Goal: Information Seeking & Learning: Learn about a topic

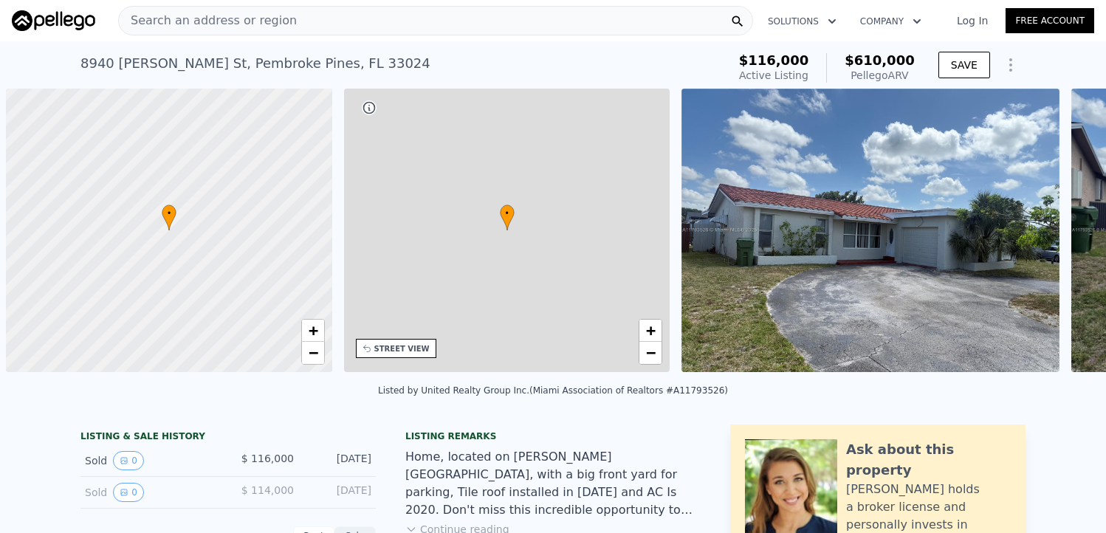
scroll to position [0, 5]
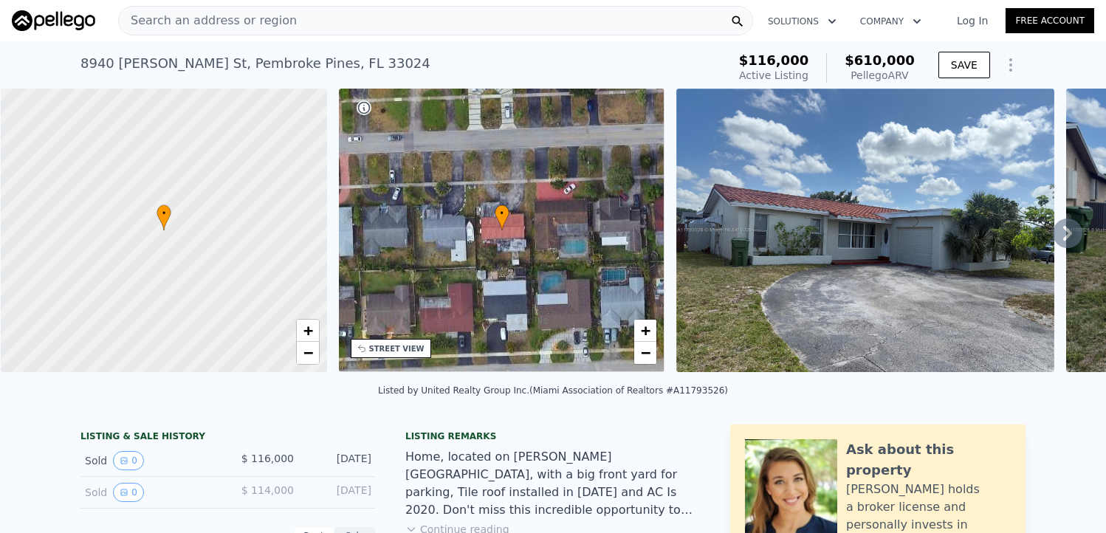
click at [957, 15] on link "Log In" at bounding box center [972, 20] width 66 height 15
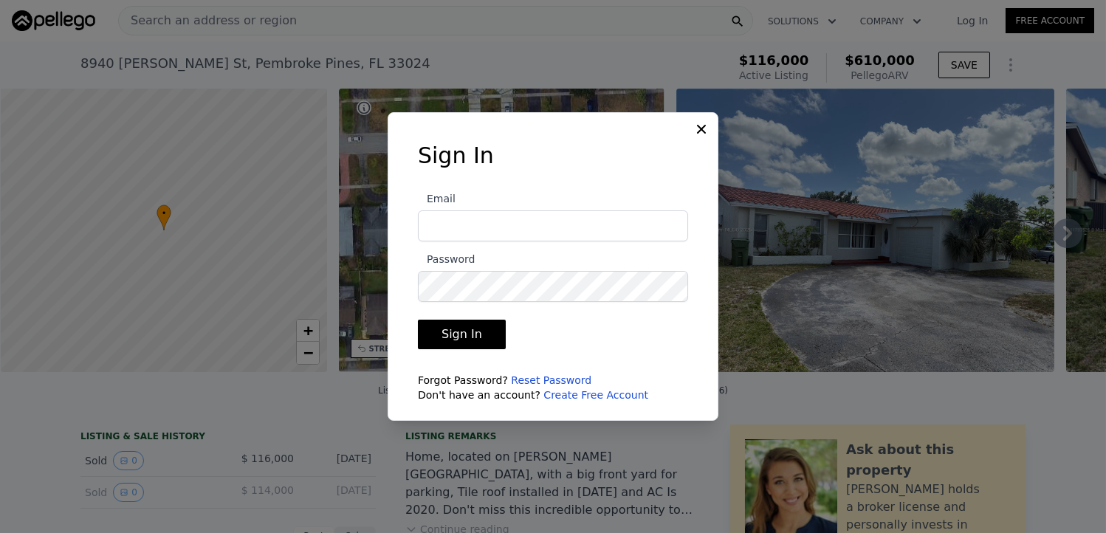
type input "[PERSON_NAME][EMAIL_ADDRESS][DOMAIN_NAME]"
click at [470, 342] on button "Sign In" at bounding box center [462, 335] width 88 height 30
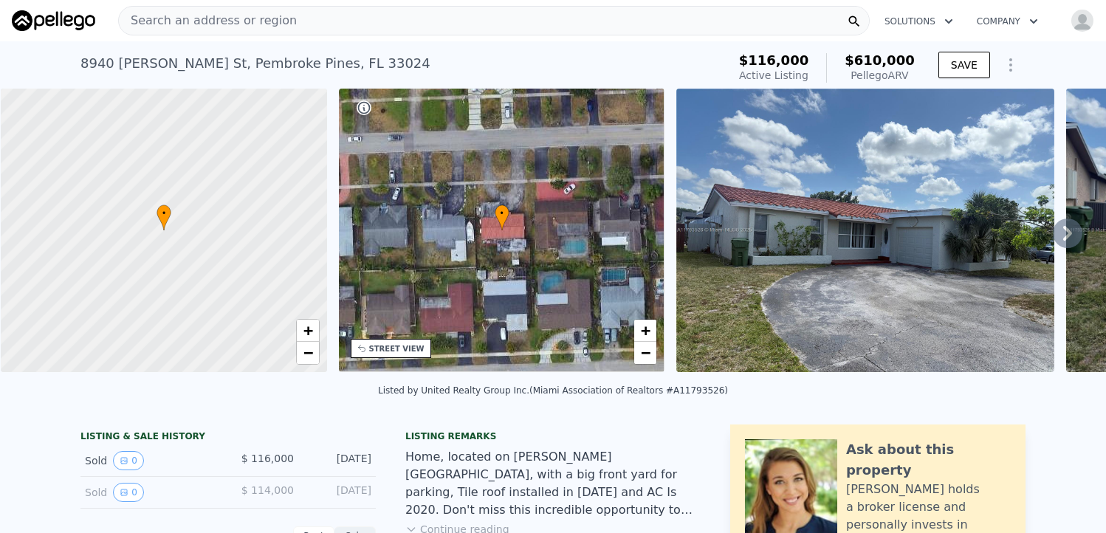
click at [208, 68] on div "[STREET_ADDRESS][PERSON_NAME]" at bounding box center [256, 63] width 350 height 21
click at [226, 19] on span "Search an address or region" at bounding box center [208, 21] width 178 height 18
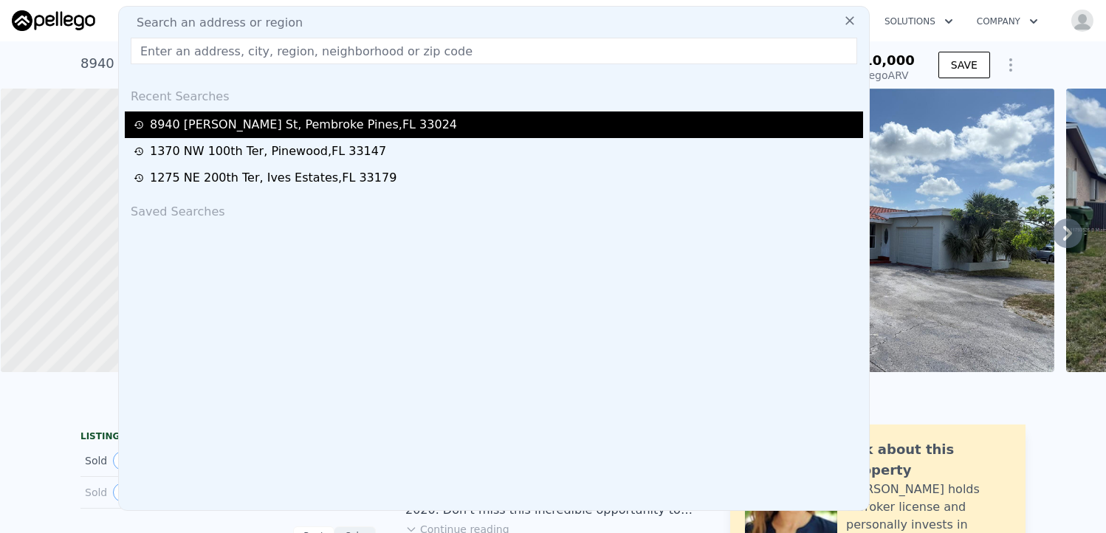
click at [193, 126] on div "[STREET_ADDRESS][PERSON_NAME]" at bounding box center [303, 125] width 307 height 18
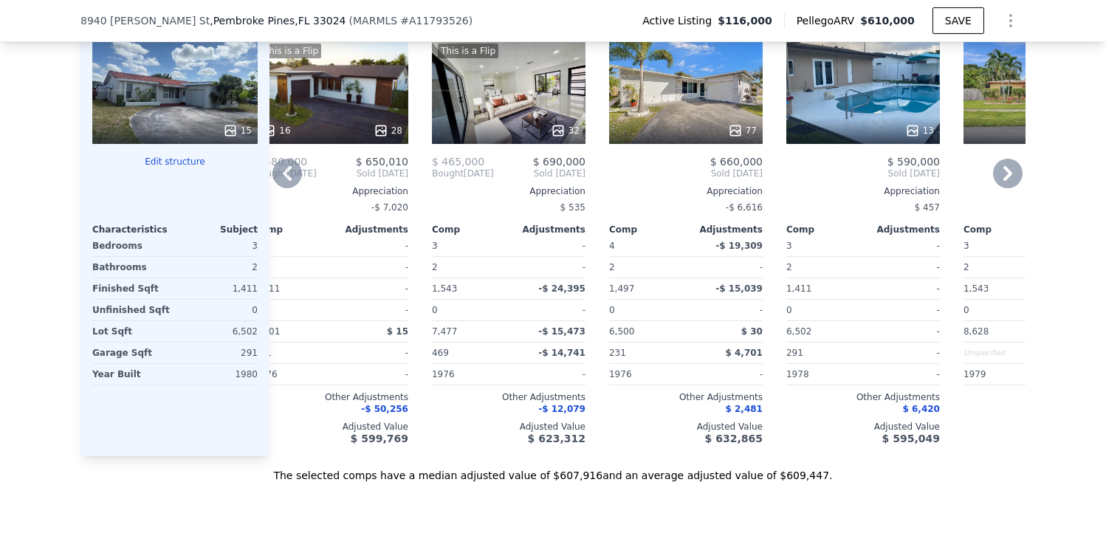
scroll to position [1900, 0]
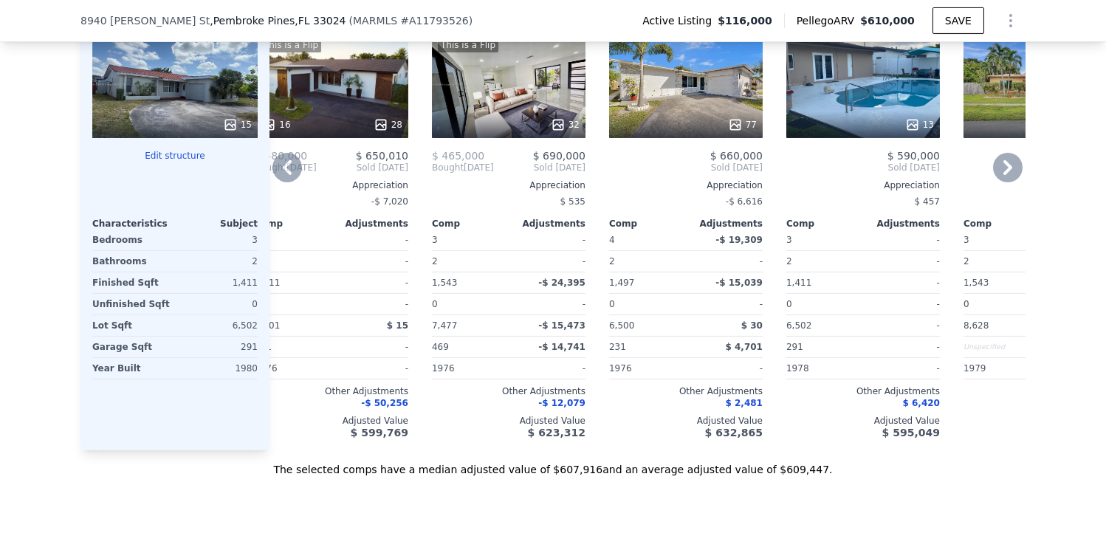
click at [639, 437] on div "Comp C ( 0.11 miles) [STREET_ADDRESS] MARMLS # A11734097 77 $ 660,000 Sold [DAT…" at bounding box center [685, 213] width 165 height 475
click at [1001, 162] on icon at bounding box center [1008, 168] width 30 height 30
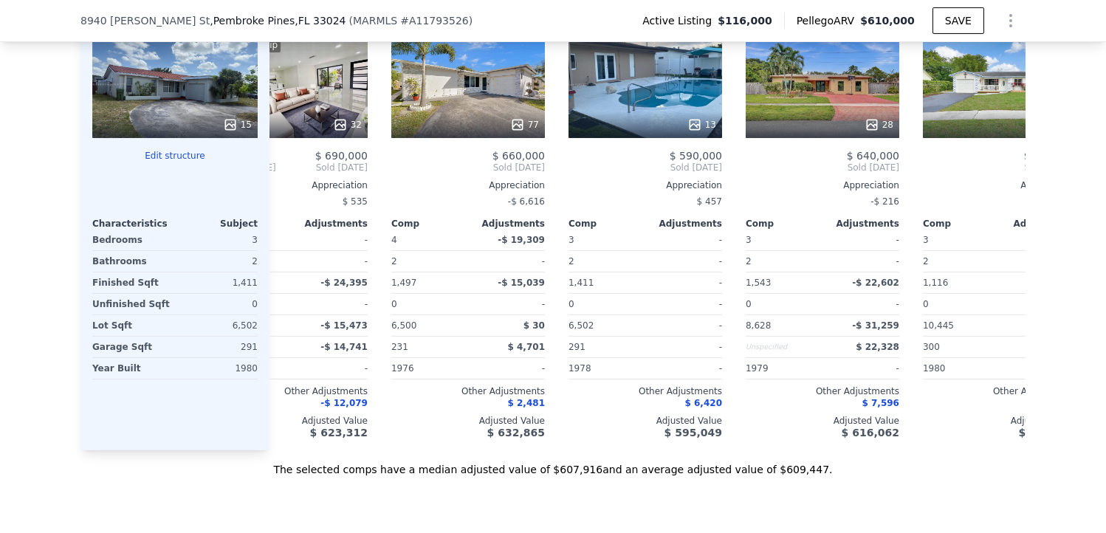
scroll to position [0, 387]
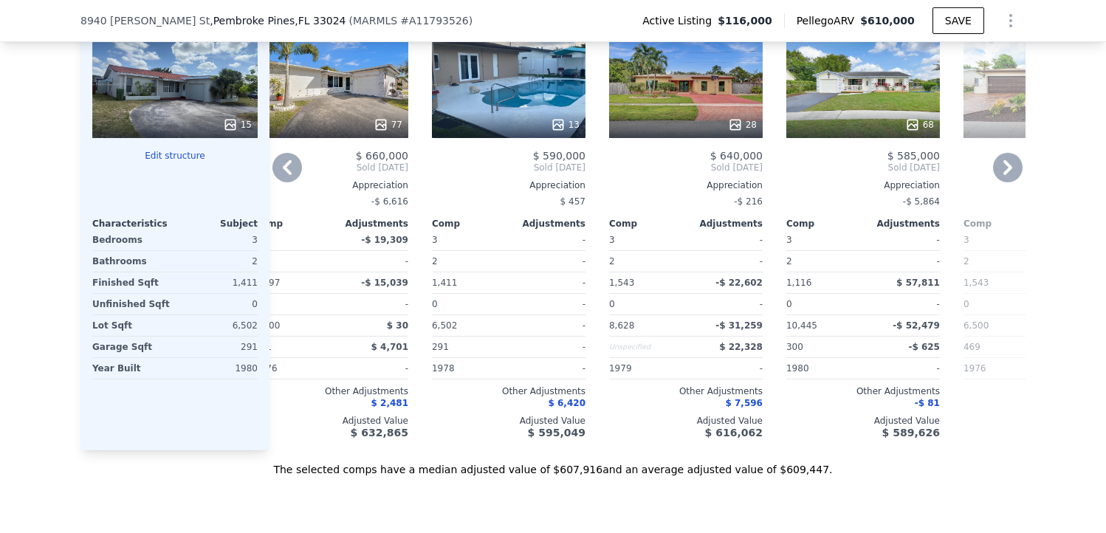
click at [276, 158] on icon at bounding box center [288, 168] width 30 height 30
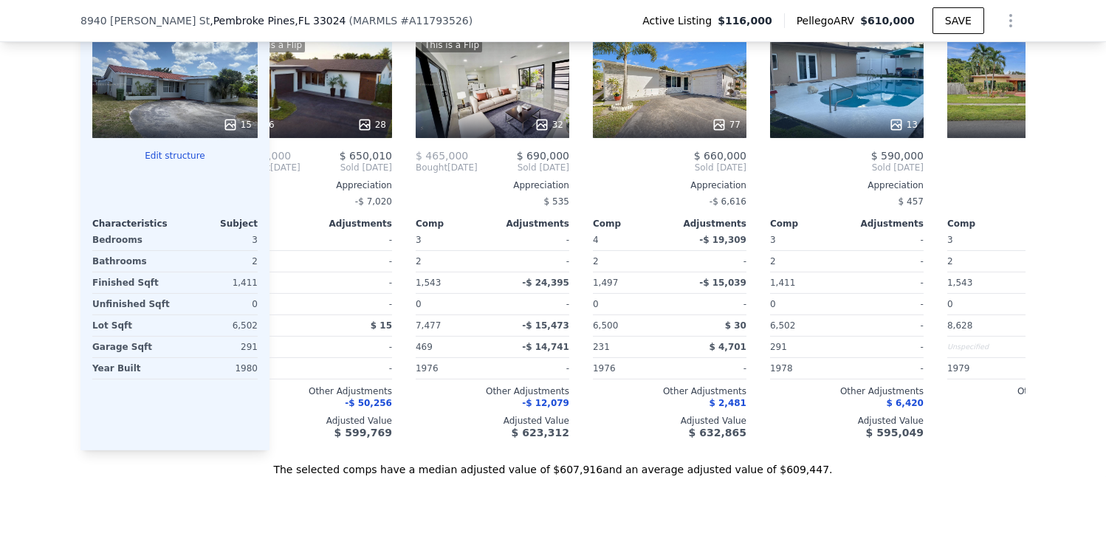
scroll to position [0, 32]
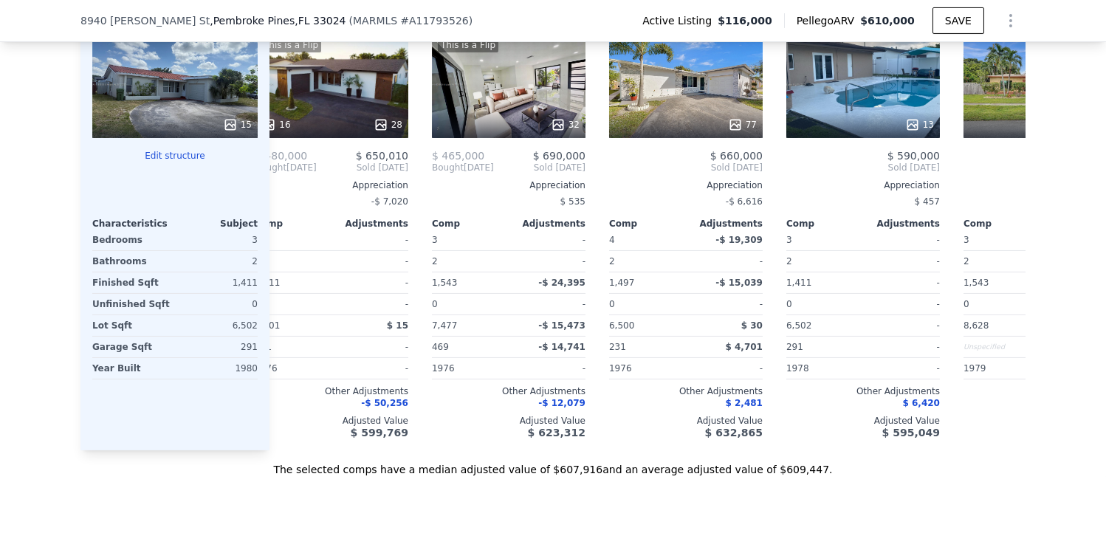
click at [276, 162] on span "Bought" at bounding box center [271, 168] width 32 height 12
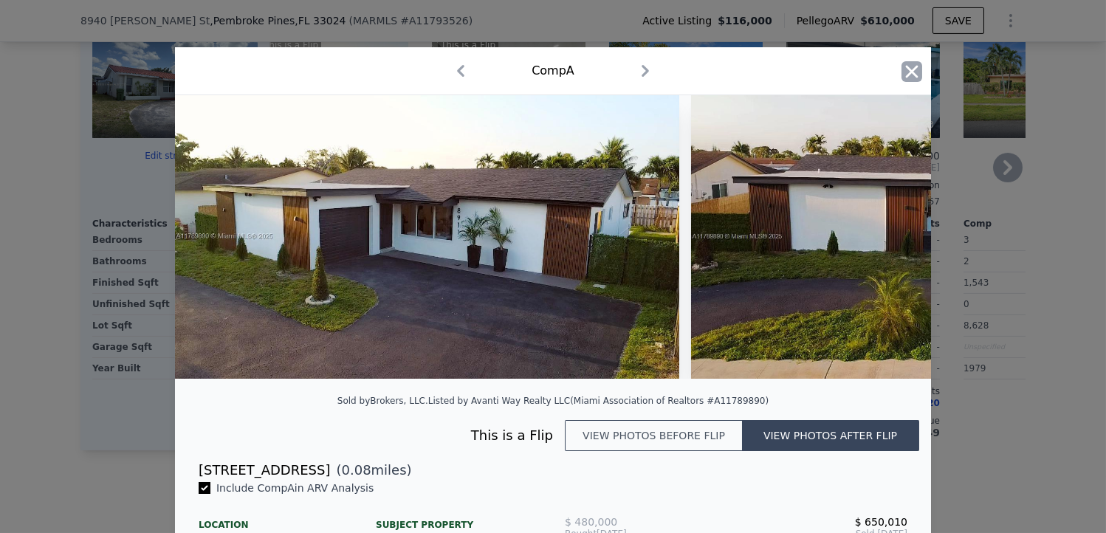
click at [911, 72] on icon "button" at bounding box center [912, 71] width 21 height 21
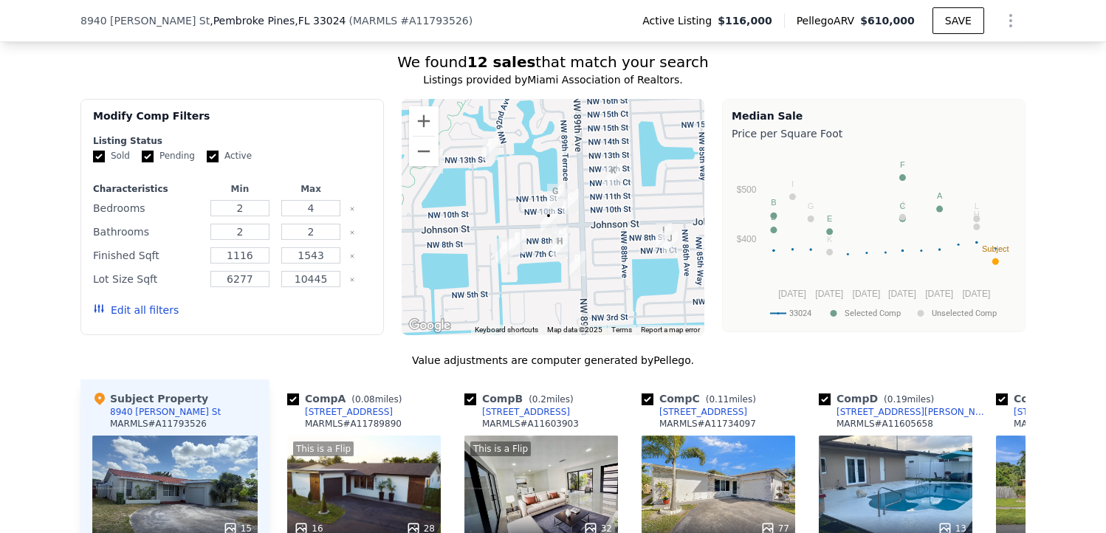
scroll to position [1496, 0]
click at [136, 305] on button "Edit all filters" at bounding box center [136, 310] width 86 height 15
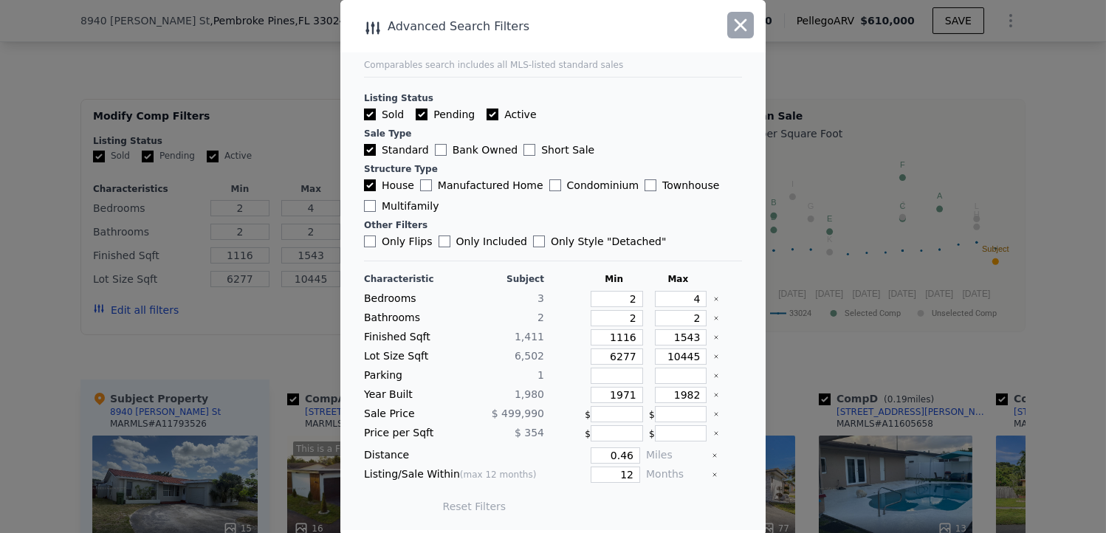
click at [745, 18] on icon "button" at bounding box center [740, 25] width 21 height 21
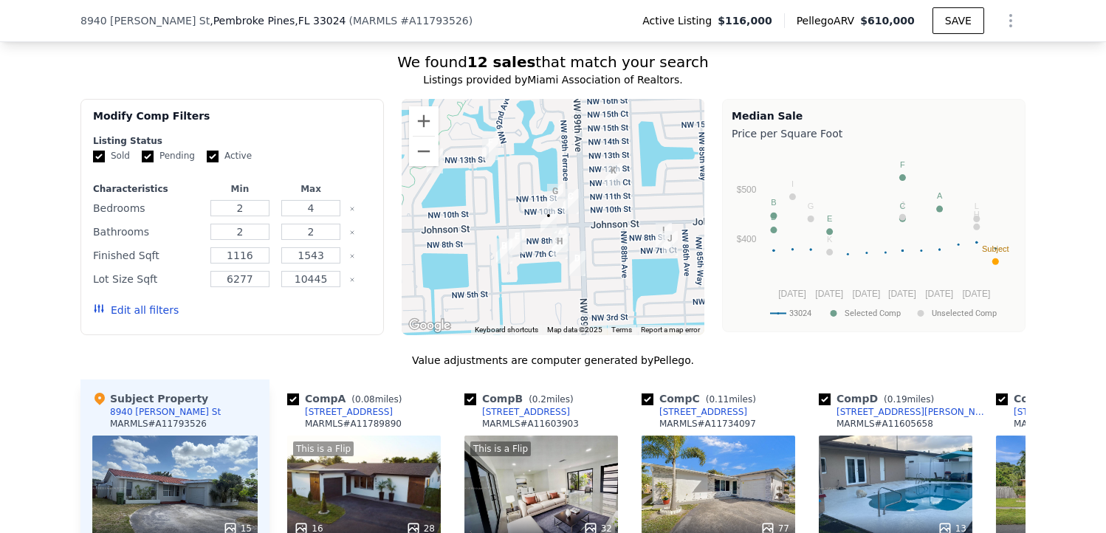
click at [349, 207] on icon "Clear" at bounding box center [352, 209] width 6 height 6
click at [298, 307] on button "Update Search" at bounding box center [315, 310] width 112 height 21
checkbox input "false"
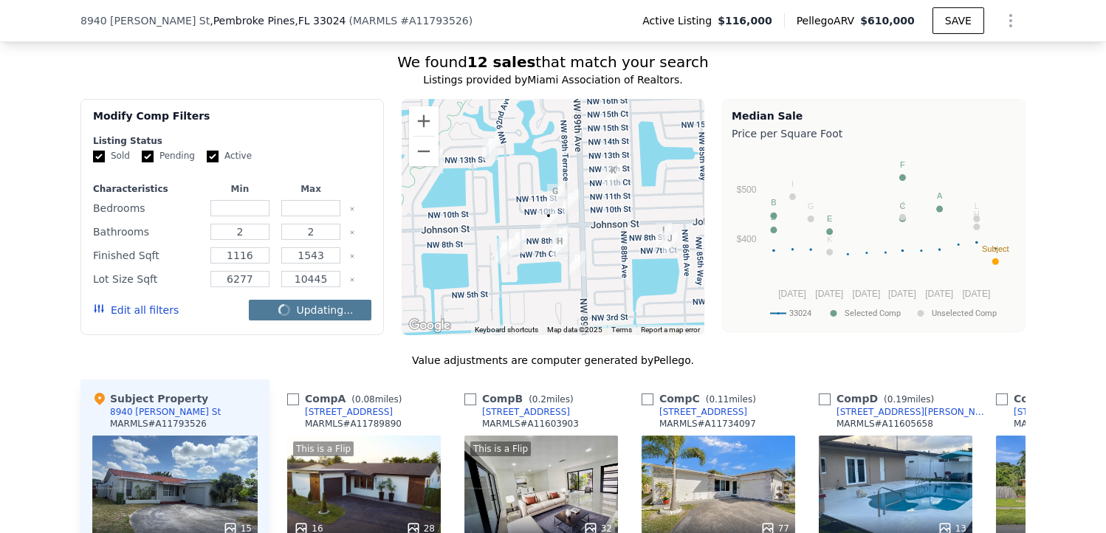
checkbox input "false"
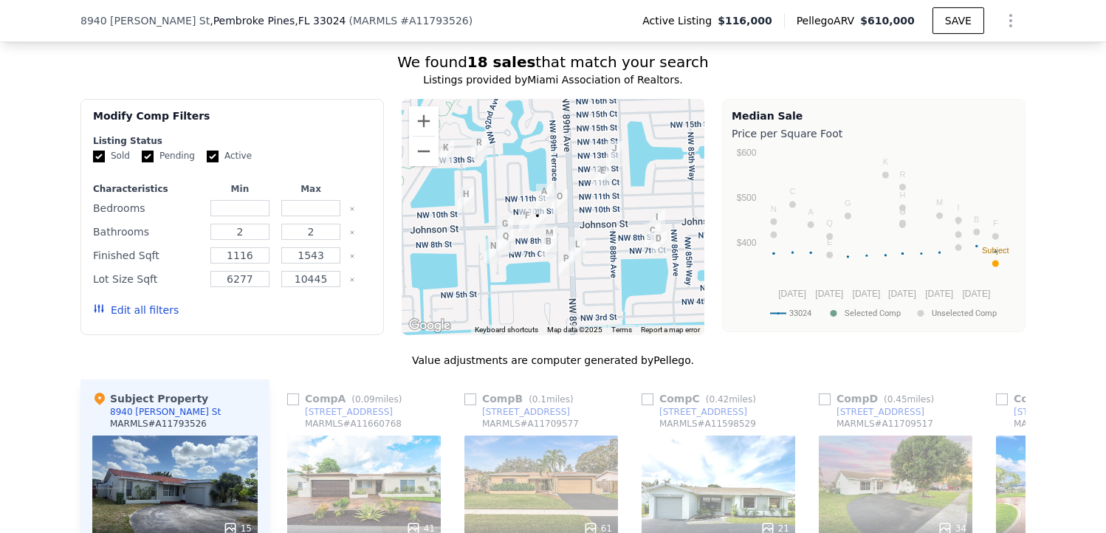
click at [138, 304] on button "Edit all filters" at bounding box center [136, 310] width 86 height 15
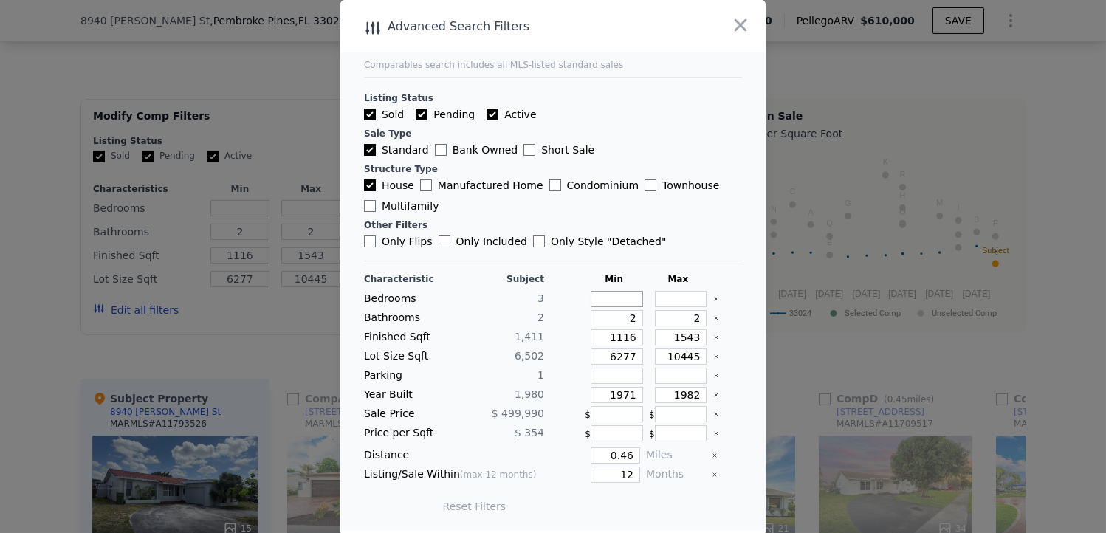
click at [610, 299] on input "number" at bounding box center [617, 299] width 52 height 16
type input "3"
type input "2"
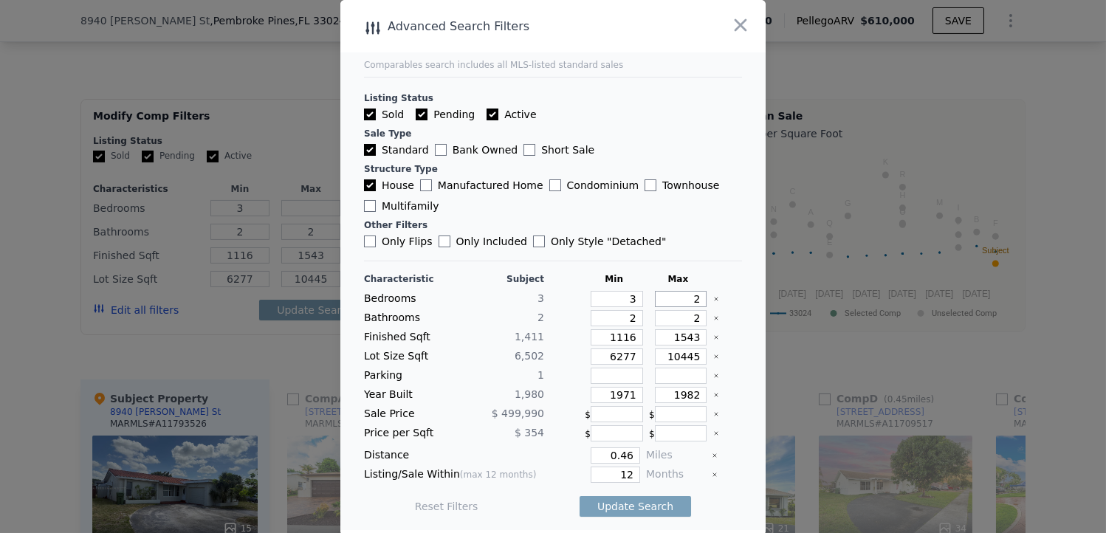
type input "2"
type input "4"
click at [742, 386] on main "Comparables search includes all MLS-listed standard sales Listing Status Sold P…" at bounding box center [552, 265] width 425 height 530
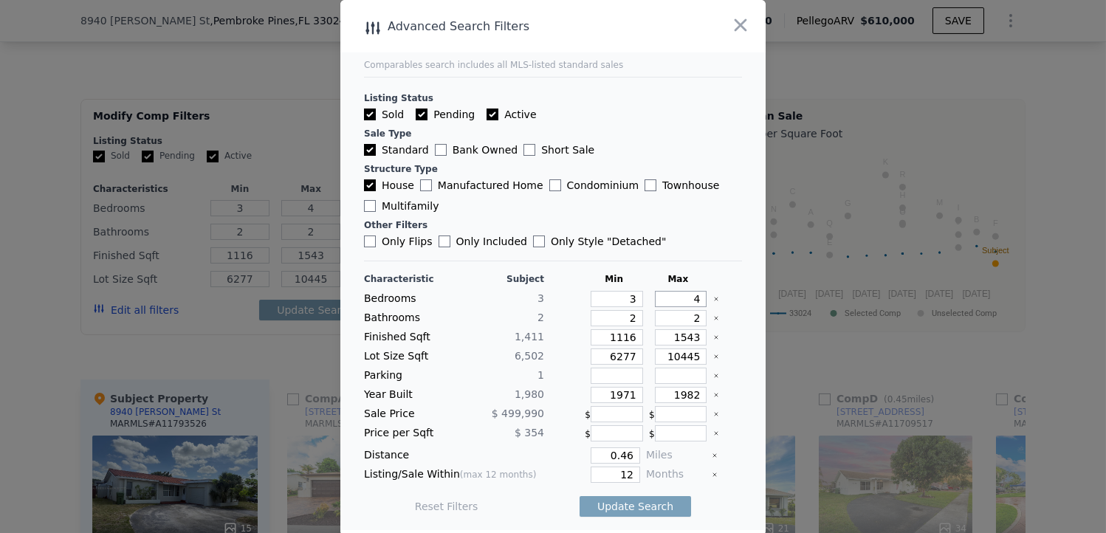
click at [692, 300] on input "4" at bounding box center [681, 299] width 52 height 16
type input "3"
click at [617, 337] on input "1116" at bounding box center [617, 337] width 52 height 16
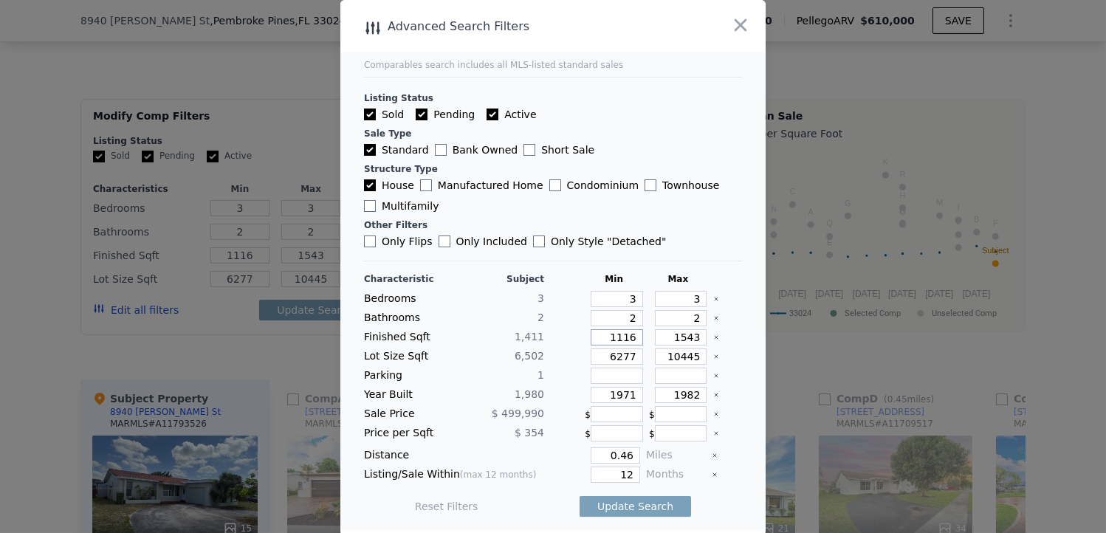
click at [628, 340] on input "1116" at bounding box center [617, 337] width 52 height 16
type input "11"
type input "111"
type input "1"
type input "11"
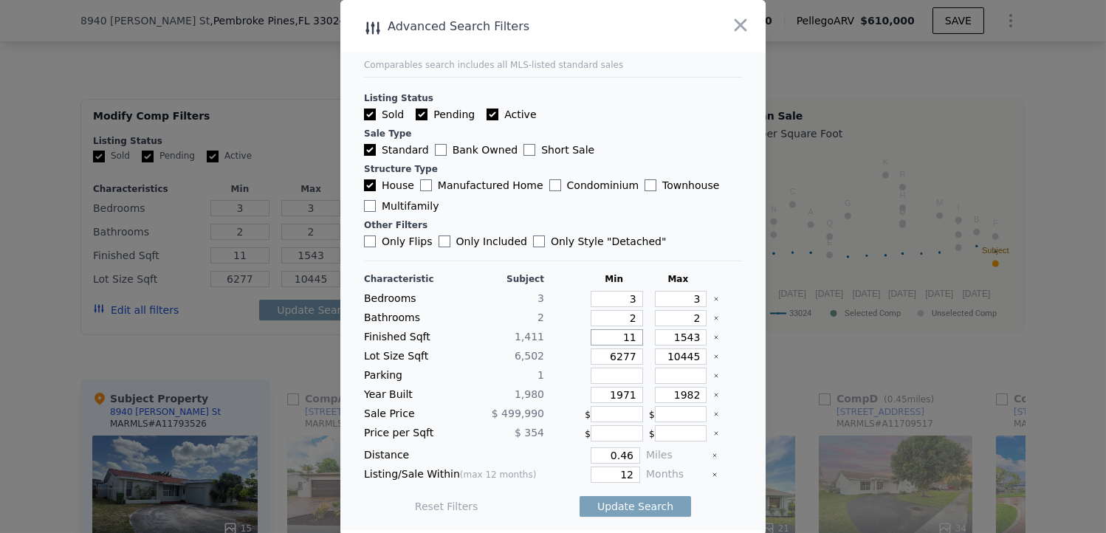
type input "1"
type input "12"
type input "127"
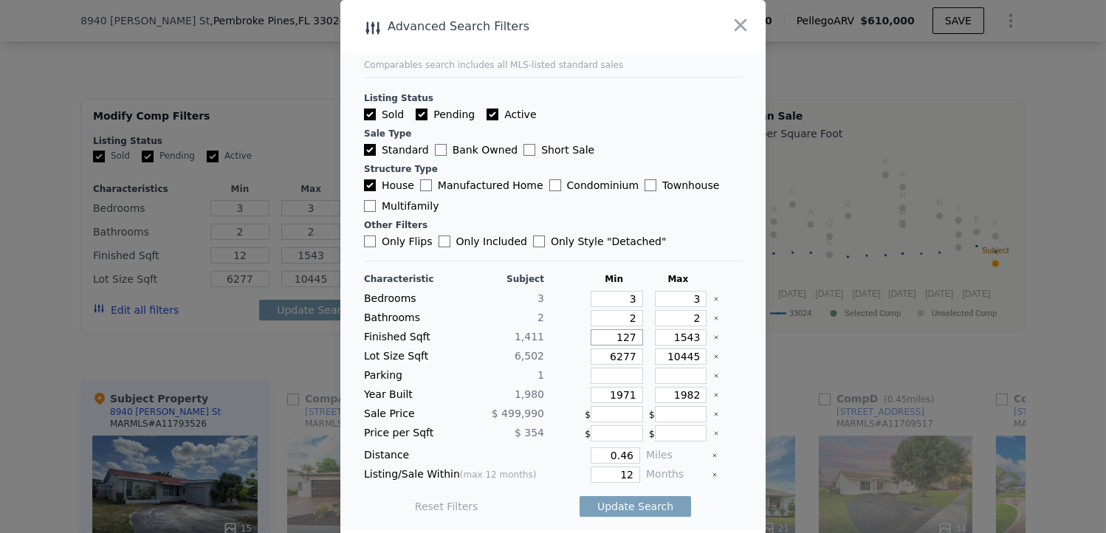
type input "127"
type input "1270"
type input "1"
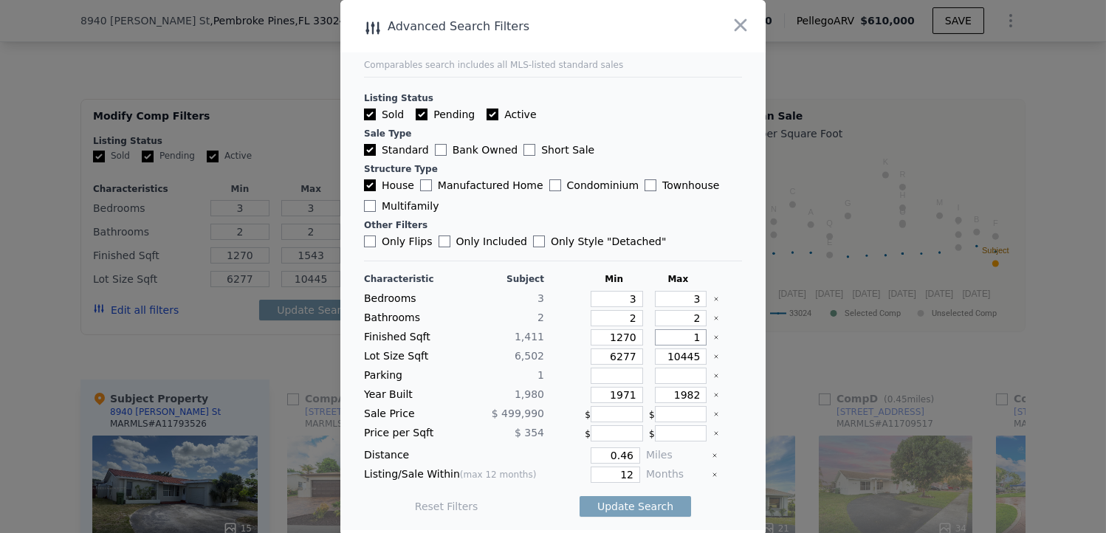
type input "1"
type input "15"
type input "155"
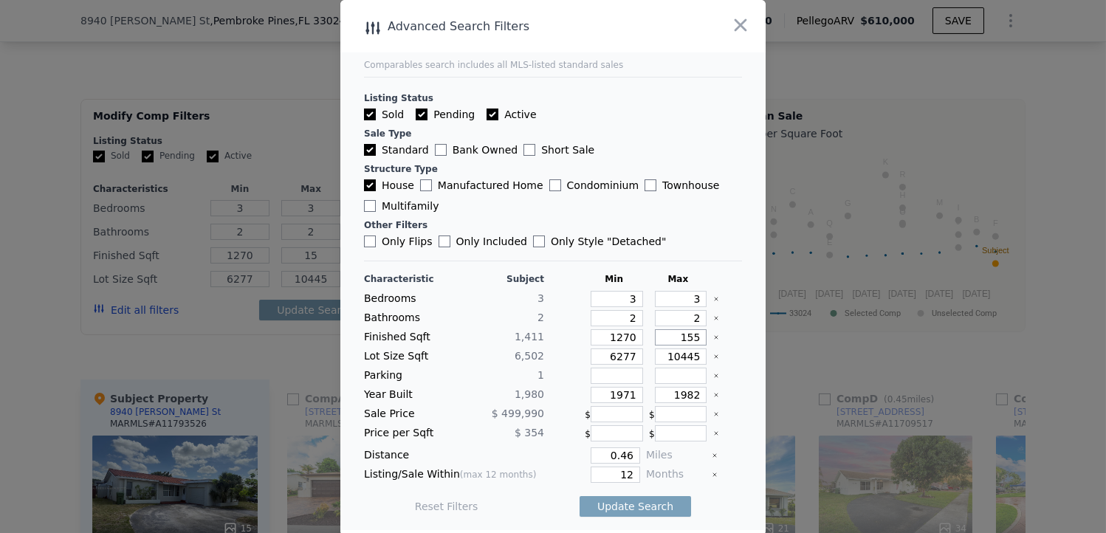
type input "1552"
click at [372, 242] on input "Only Flips" at bounding box center [370, 242] width 12 height 12
checkbox input "true"
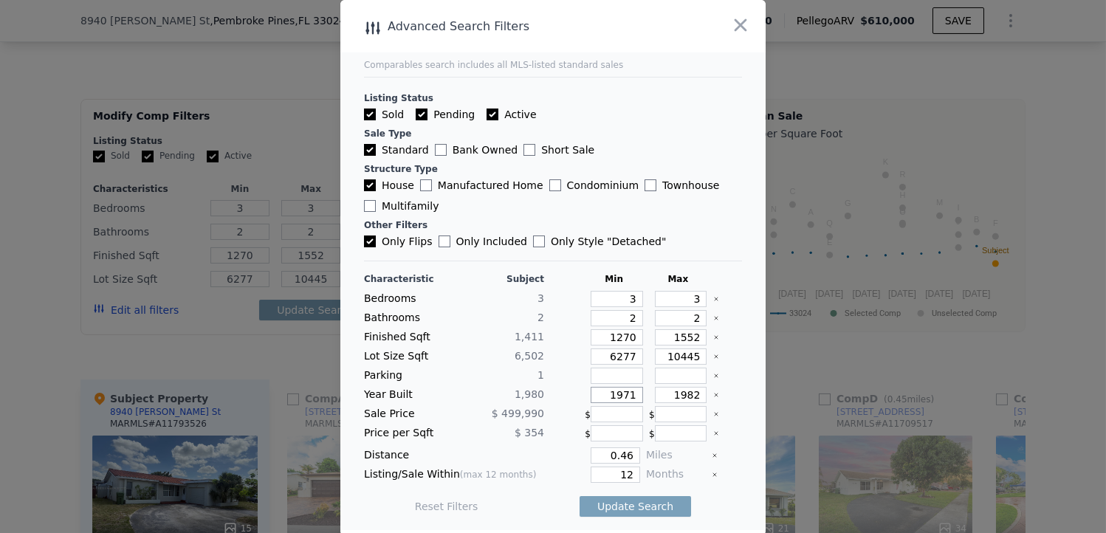
click at [632, 393] on input "1971" at bounding box center [617, 395] width 52 height 16
type input "1970"
type input "1990"
click at [625, 471] on input "12" at bounding box center [615, 475] width 49 height 16
type input "1"
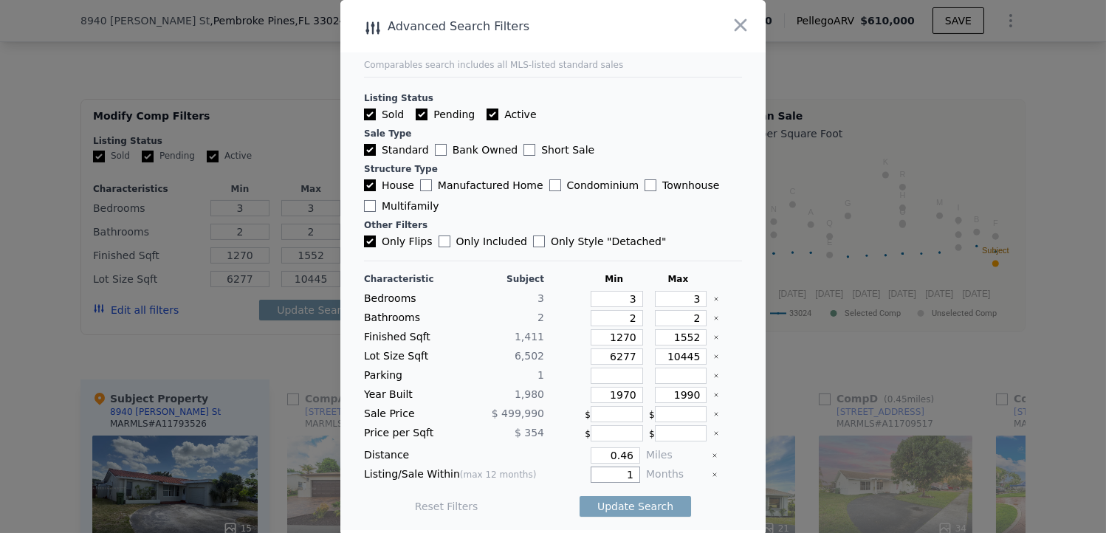
type input "1"
type input "6"
click at [625, 452] on input "0.46" at bounding box center [615, 456] width 49 height 16
type input "5"
type input "0.6"
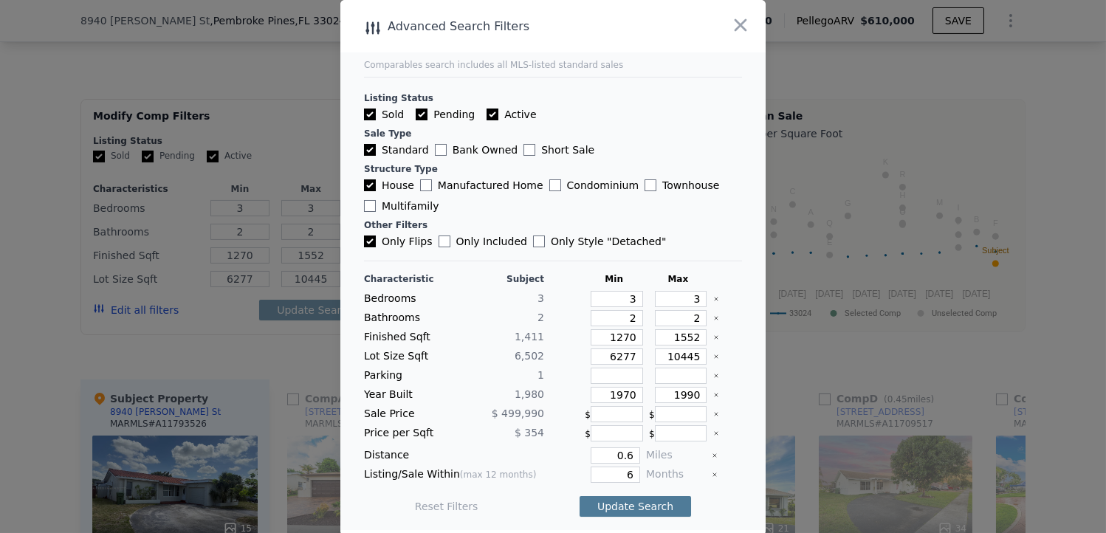
click at [650, 504] on button "Update Search" at bounding box center [636, 506] width 112 height 21
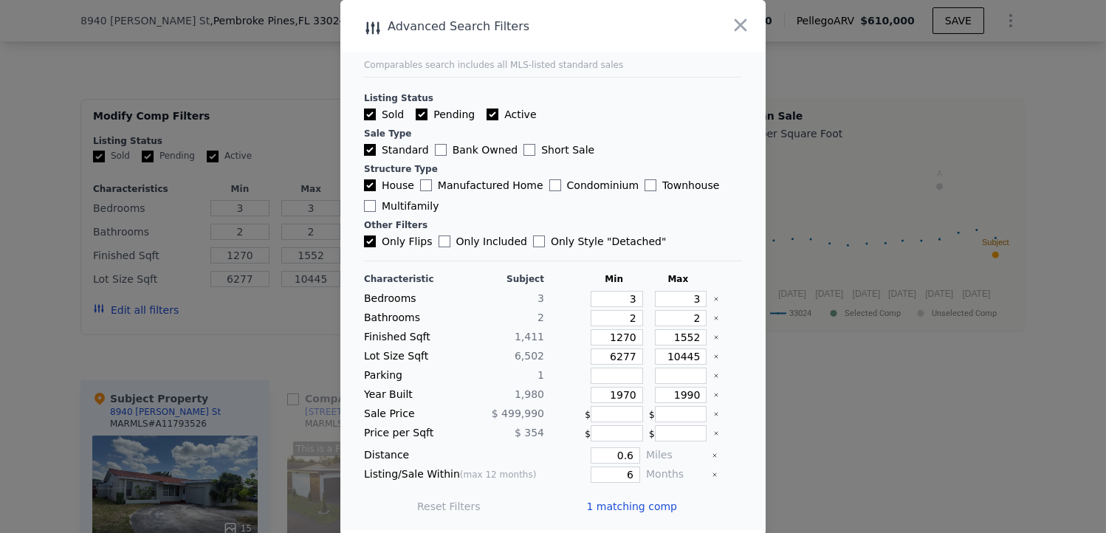
scroll to position [0, 0]
click at [367, 241] on input "Only Flips" at bounding box center [370, 242] width 12 height 12
checkbox input "false"
click at [627, 496] on button "Update Search" at bounding box center [636, 506] width 112 height 21
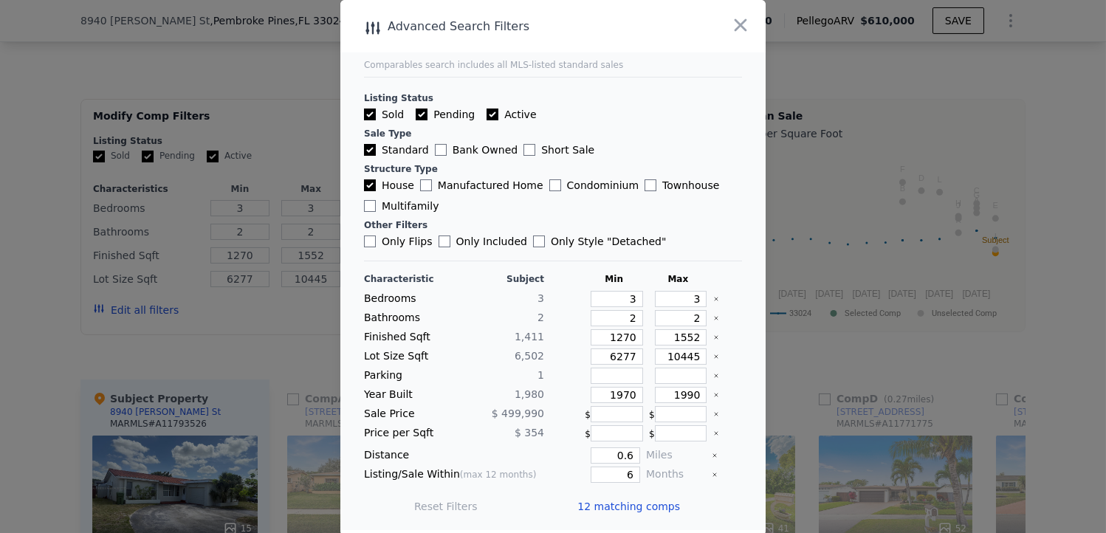
click at [623, 504] on span "12 matching comps" at bounding box center [629, 506] width 103 height 15
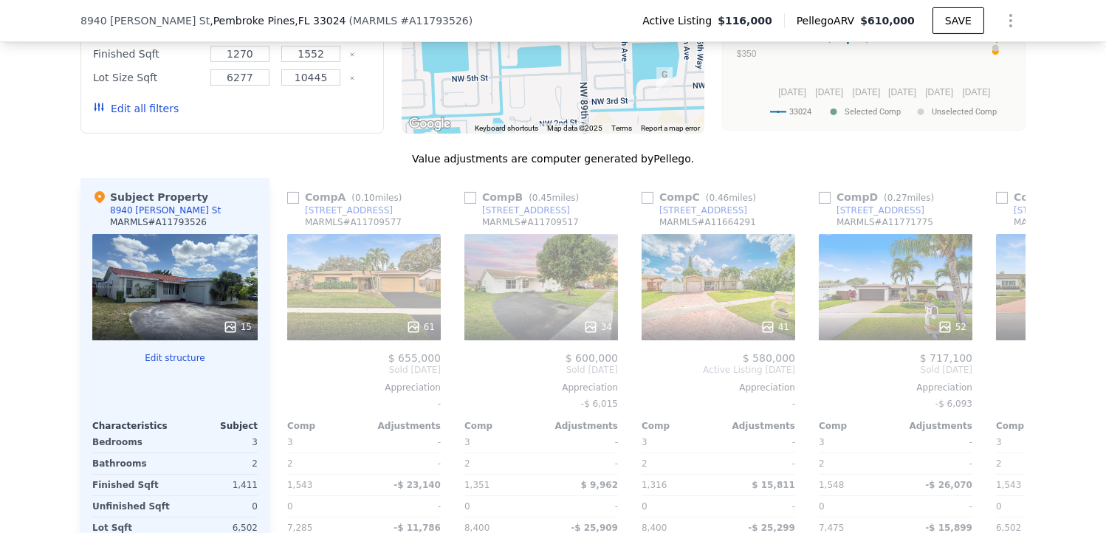
scroll to position [1684, 0]
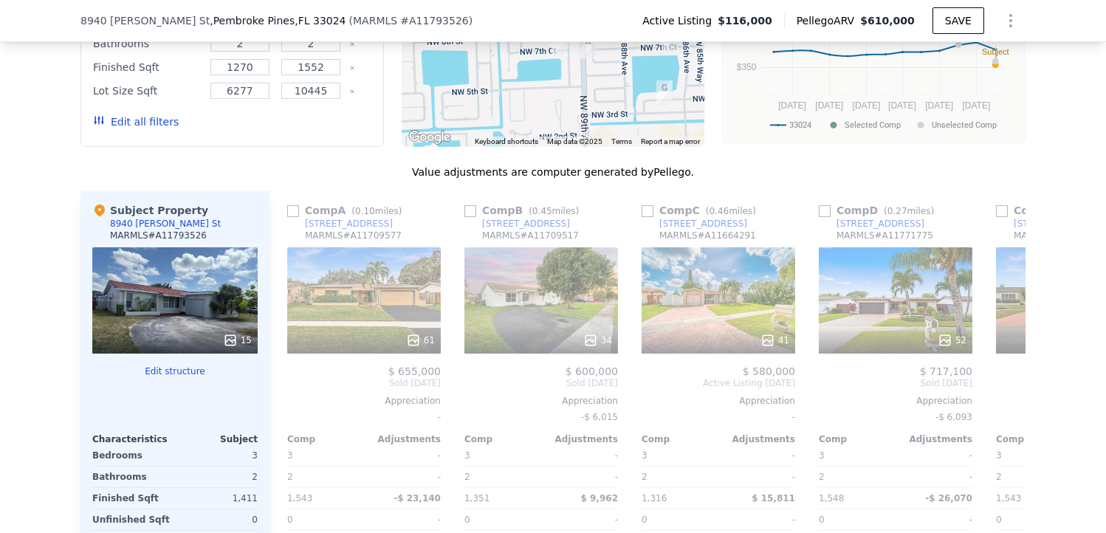
click at [287, 209] on input "checkbox" at bounding box center [293, 211] width 12 height 12
checkbox input "true"
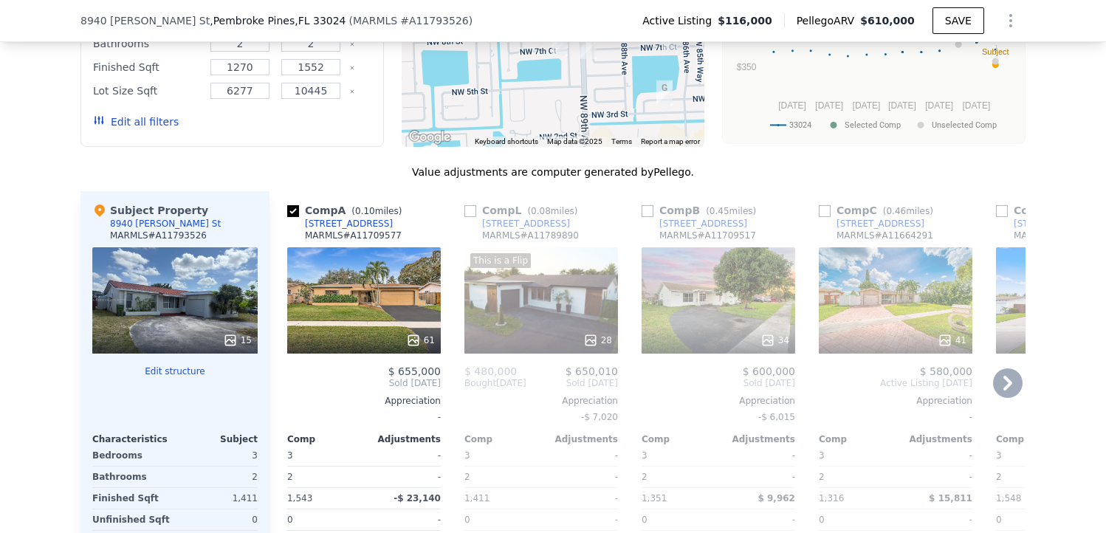
click at [466, 208] on input "checkbox" at bounding box center [471, 211] width 12 height 12
checkbox input "true"
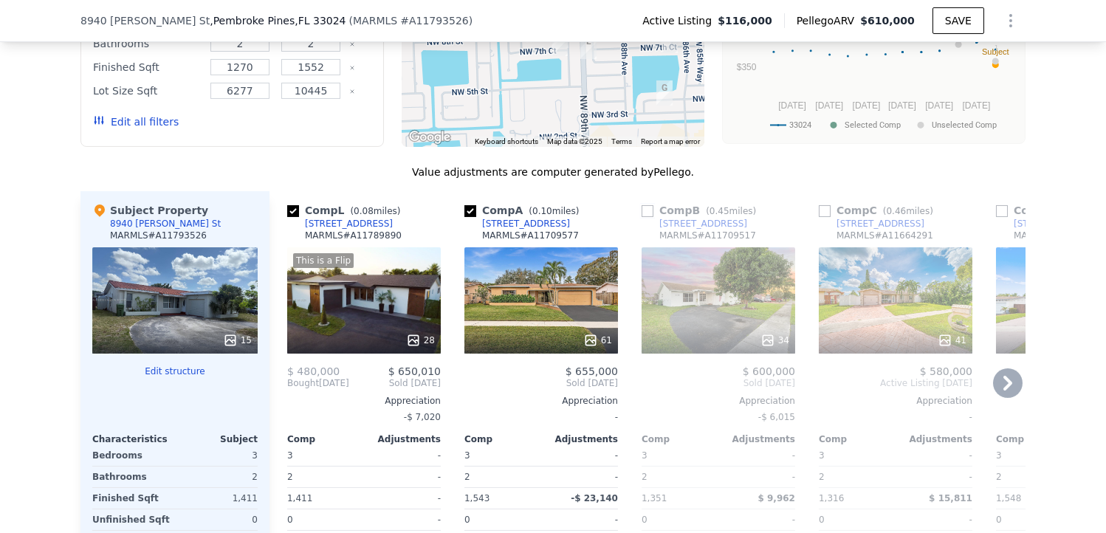
click at [644, 207] on input "checkbox" at bounding box center [648, 211] width 12 height 12
checkbox input "true"
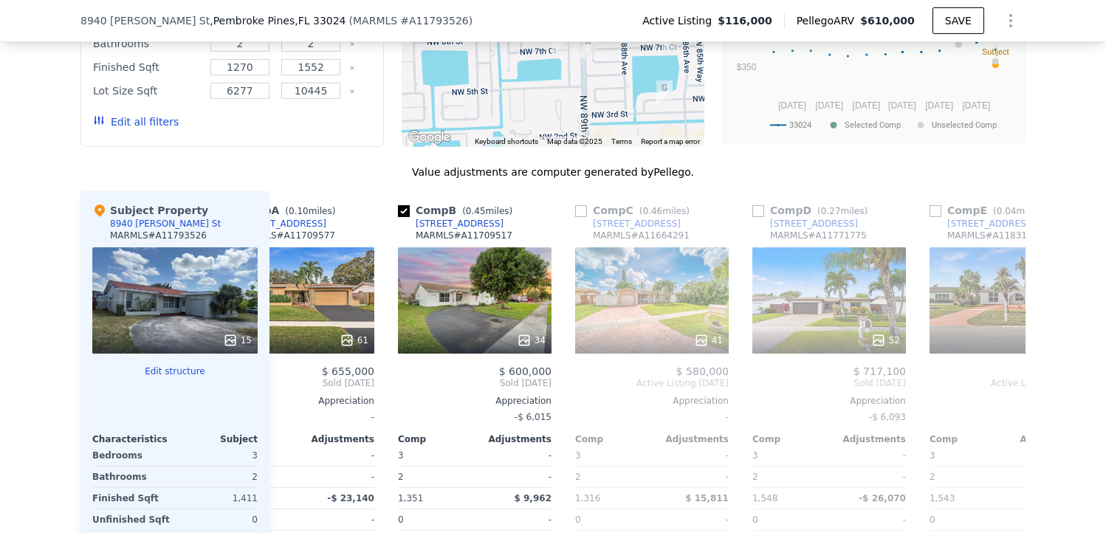
scroll to position [0, 244]
click at [575, 208] on input "checkbox" at bounding box center [581, 211] width 12 height 12
checkbox input "true"
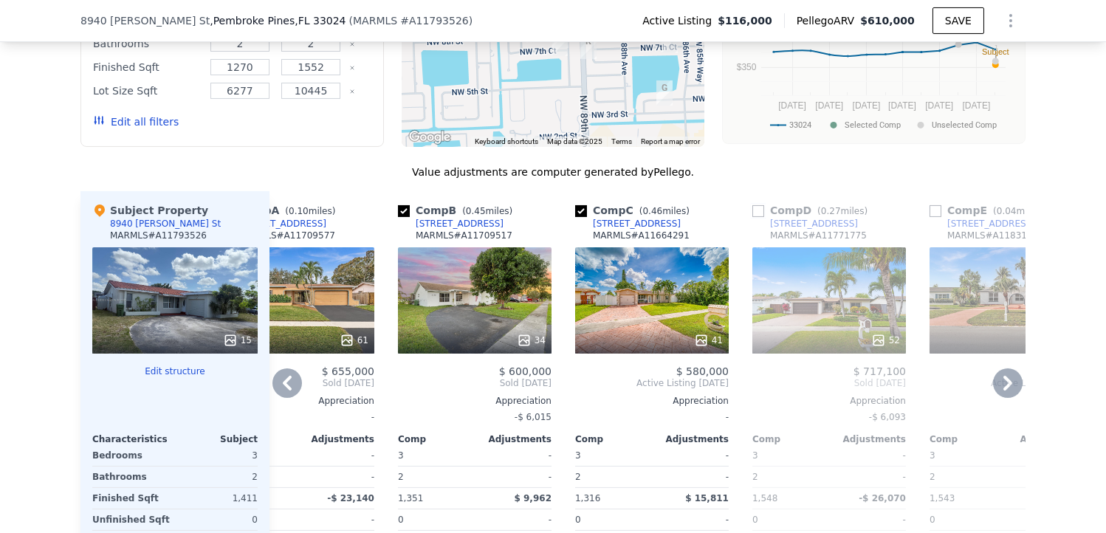
click at [754, 208] on input "checkbox" at bounding box center [759, 211] width 12 height 12
checkbox input "true"
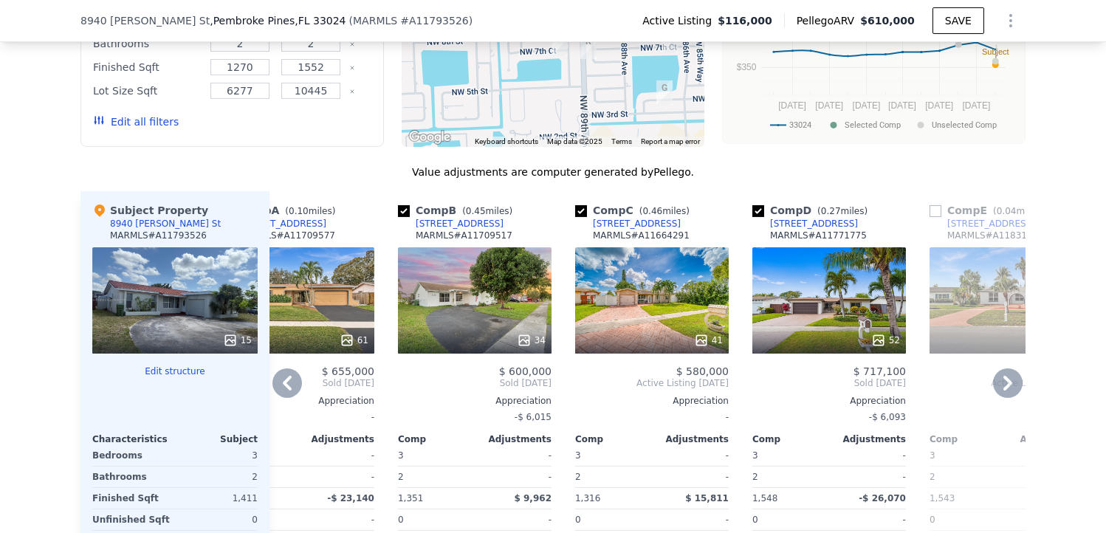
click at [930, 208] on input "checkbox" at bounding box center [936, 211] width 12 height 12
checkbox input "true"
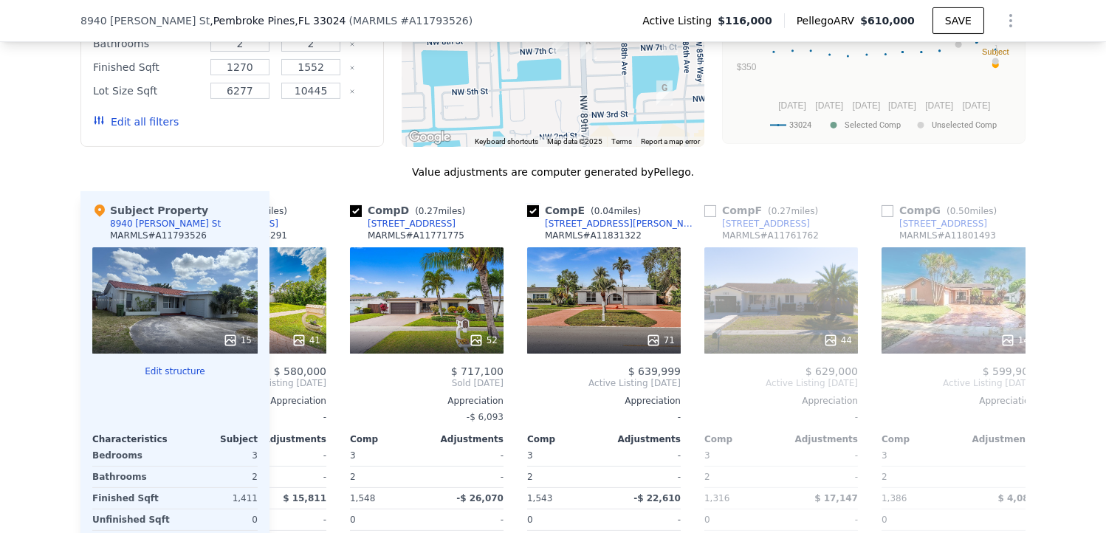
scroll to position [0, 647]
click at [704, 208] on input "checkbox" at bounding box center [710, 211] width 12 height 12
checkbox input "true"
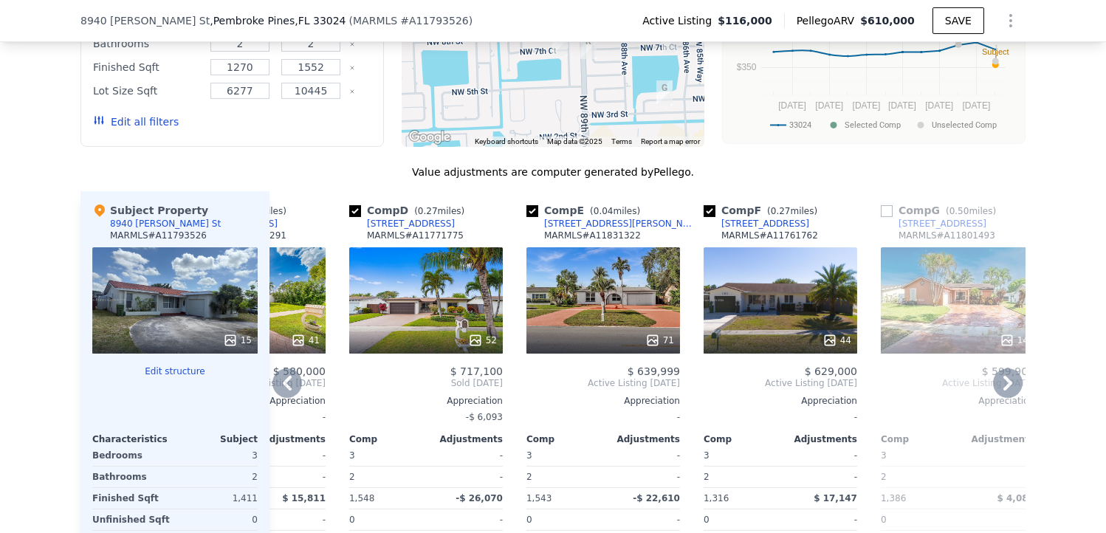
click at [881, 210] on input "checkbox" at bounding box center [887, 211] width 12 height 12
checkbox input "true"
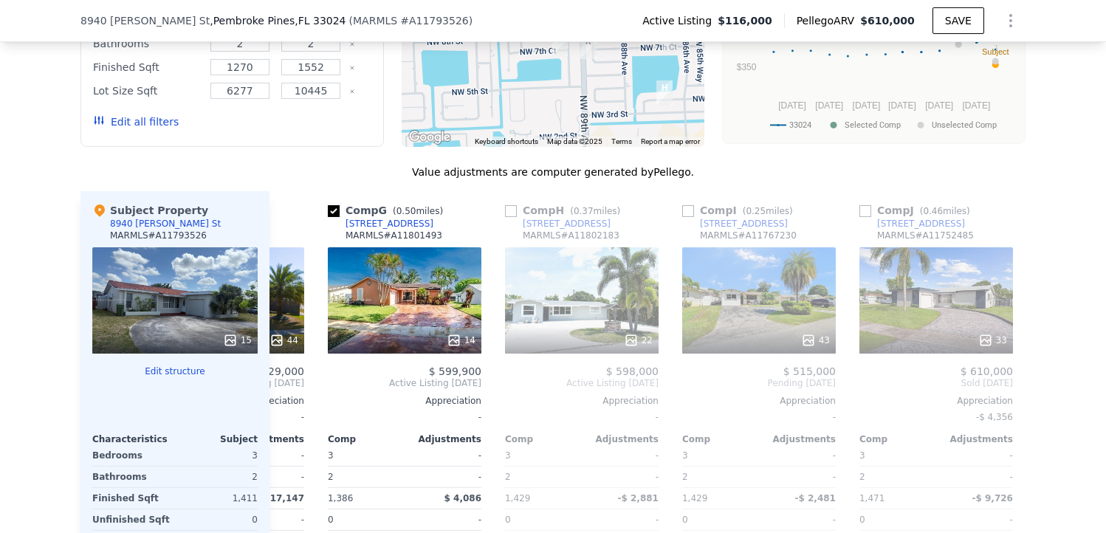
scroll to position [0, 1201]
click at [504, 208] on input "checkbox" at bounding box center [510, 211] width 12 height 12
checkbox input "true"
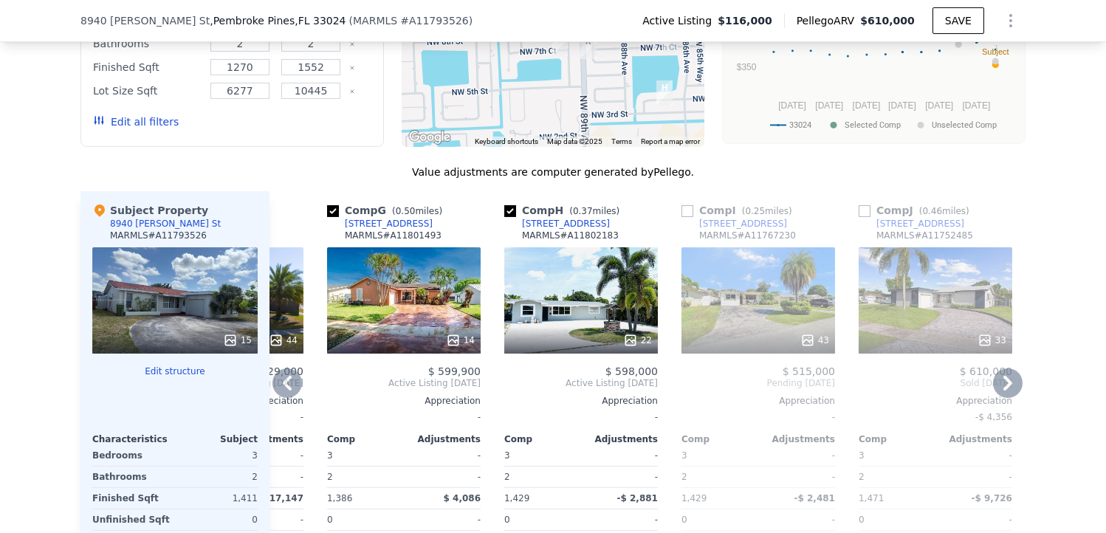
click at [682, 207] on input "checkbox" at bounding box center [688, 211] width 12 height 12
checkbox input "true"
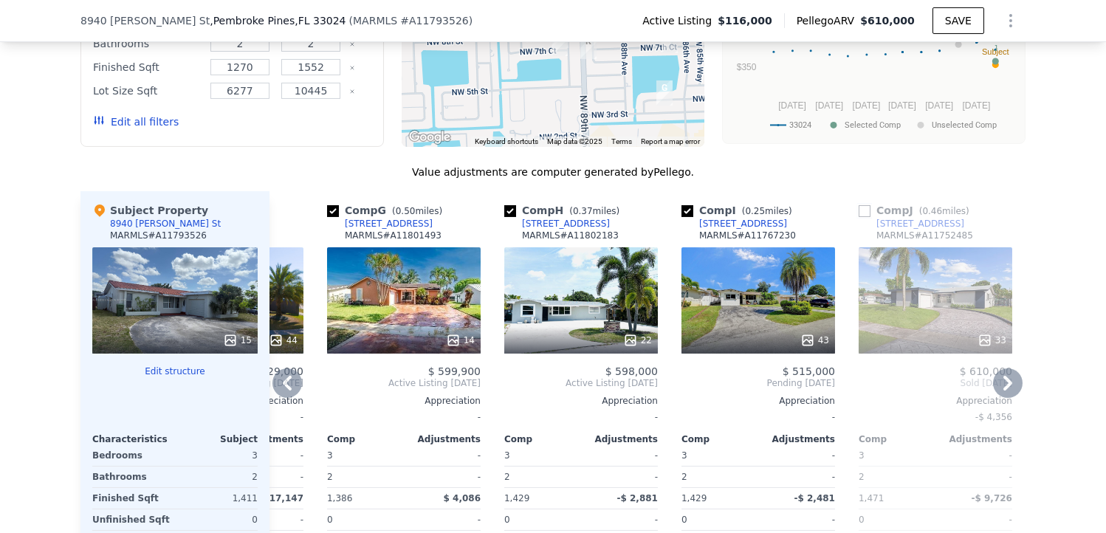
click at [859, 207] on input "checkbox" at bounding box center [865, 211] width 12 height 12
checkbox input "true"
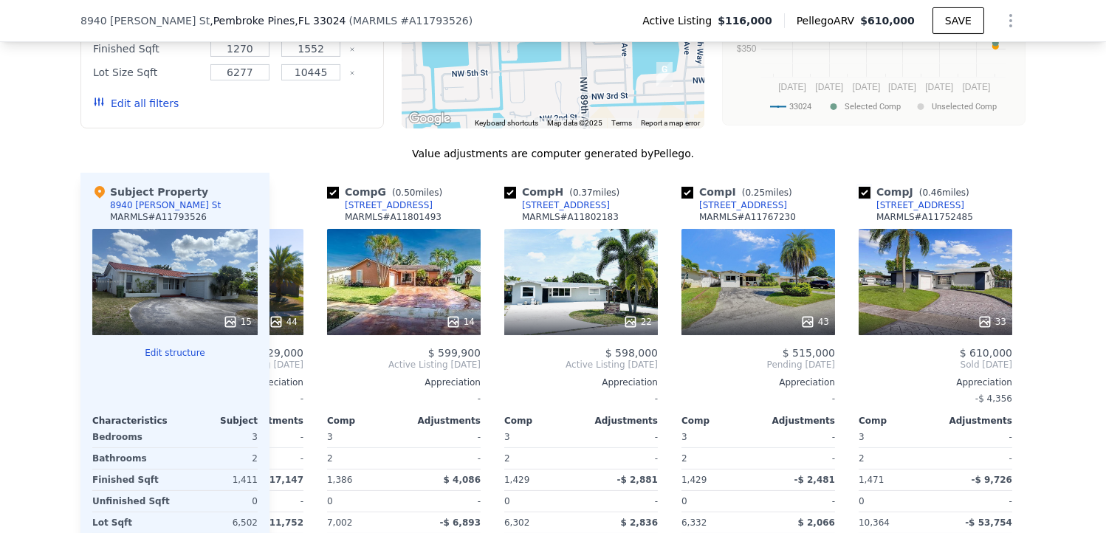
scroll to position [0, 1406]
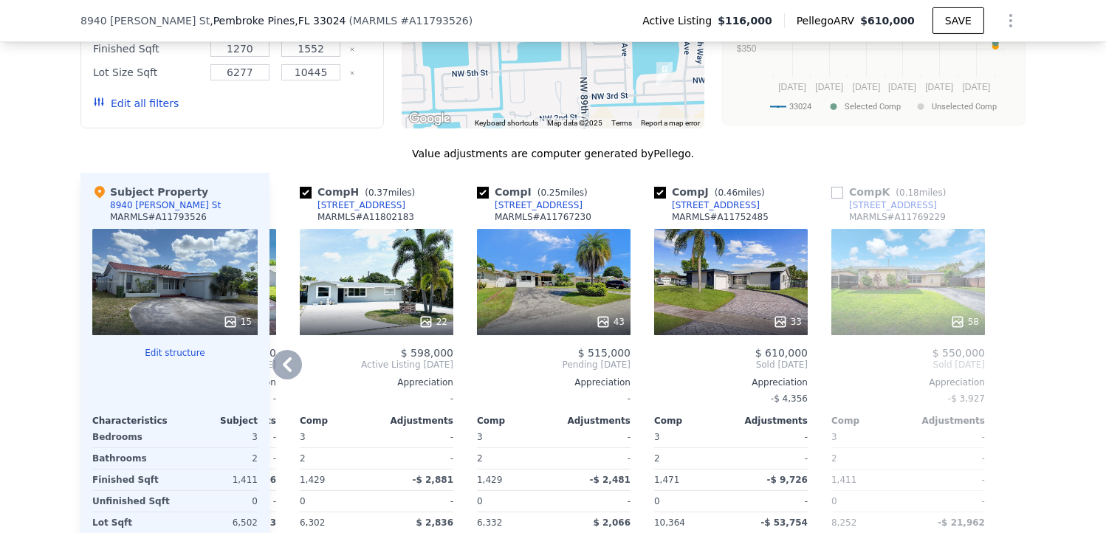
click at [832, 192] on input "checkbox" at bounding box center [838, 193] width 12 height 12
checkbox input "true"
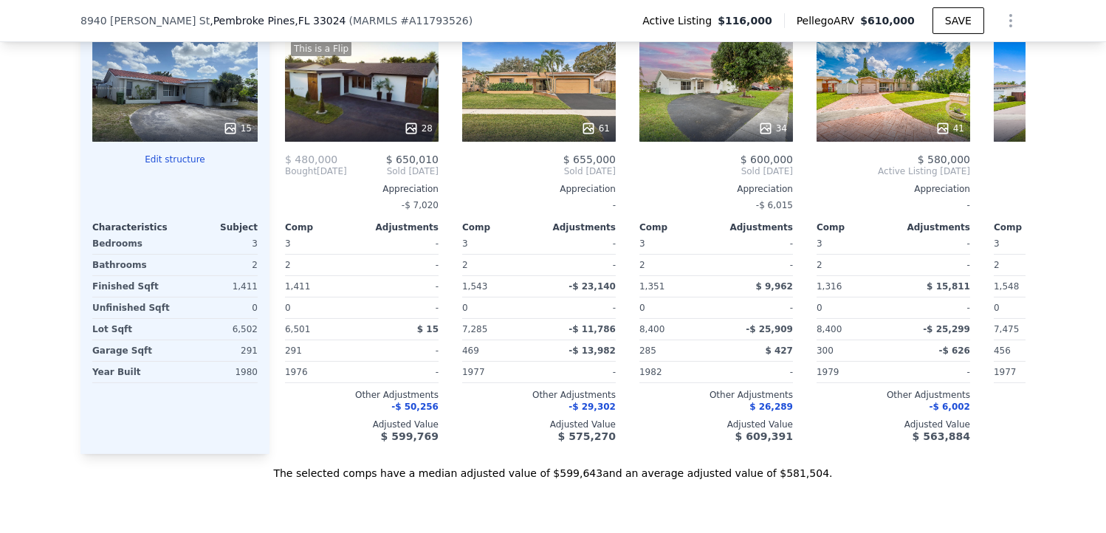
scroll to position [0, 0]
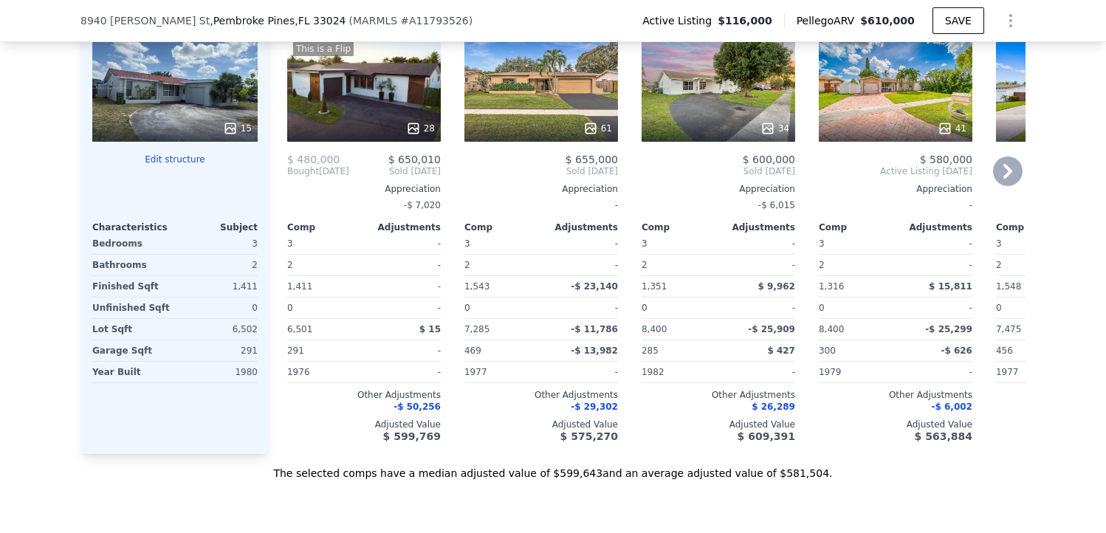
click at [684, 381] on div "$ 600,000 Sold [DATE] Appreciation -$ 6,015 Comp Adjustments 3 - 2 - 1,351 $ 9,…" at bounding box center [719, 298] width 154 height 289
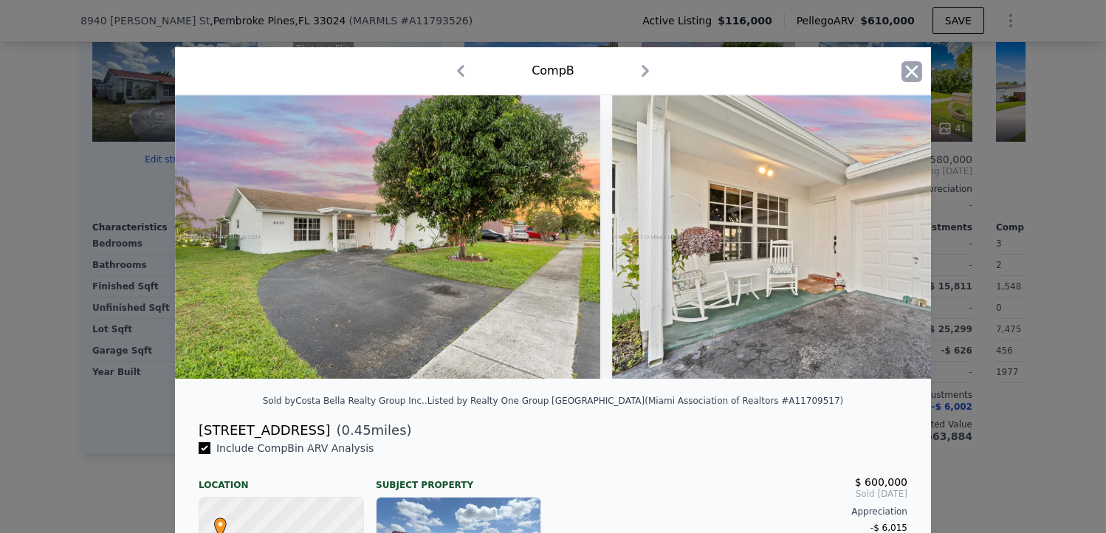
click at [907, 70] on icon "button" at bounding box center [912, 71] width 13 height 13
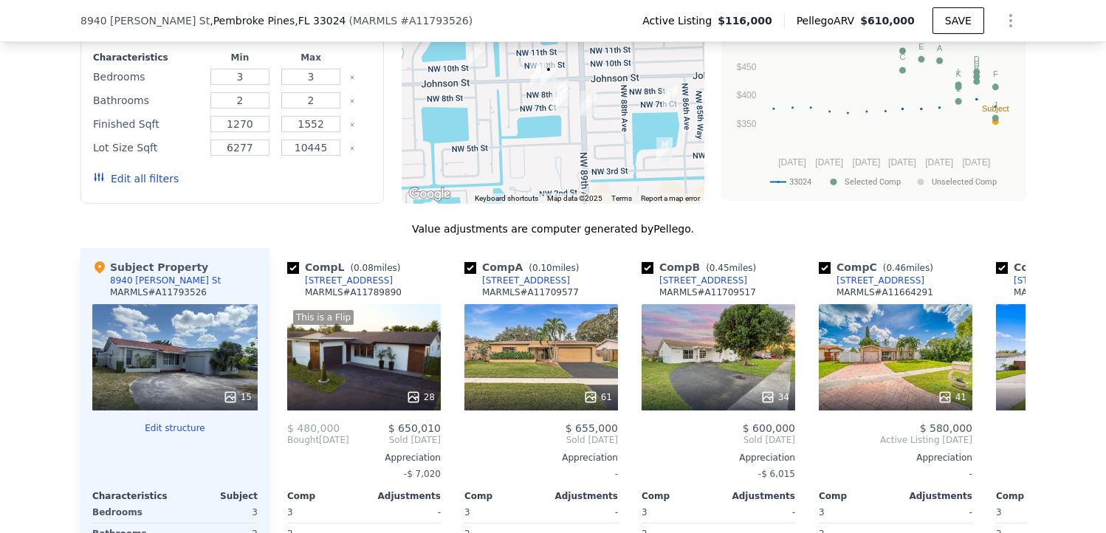
scroll to position [1619, 0]
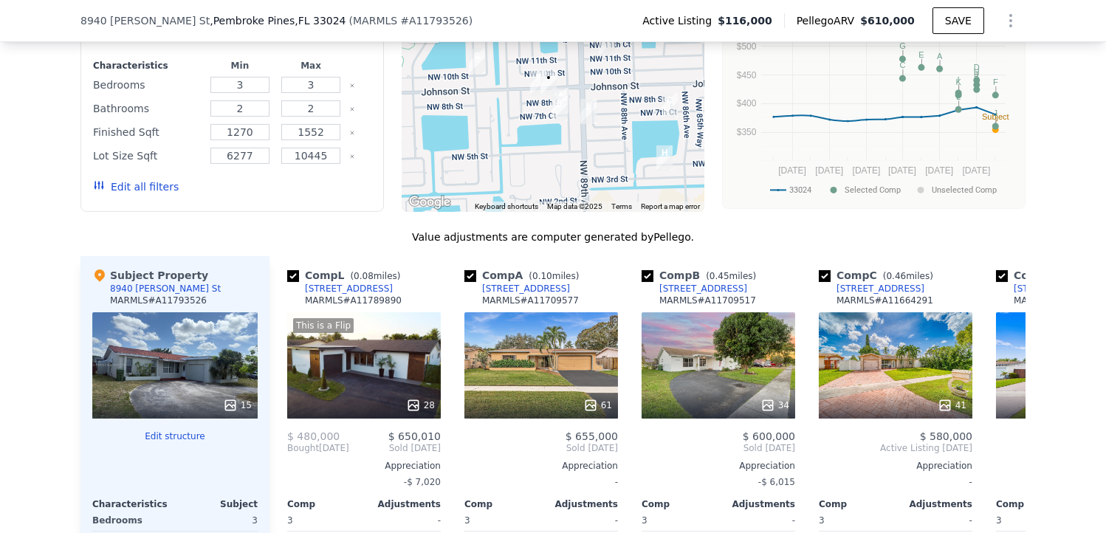
click at [137, 183] on button "Edit all filters" at bounding box center [136, 186] width 86 height 15
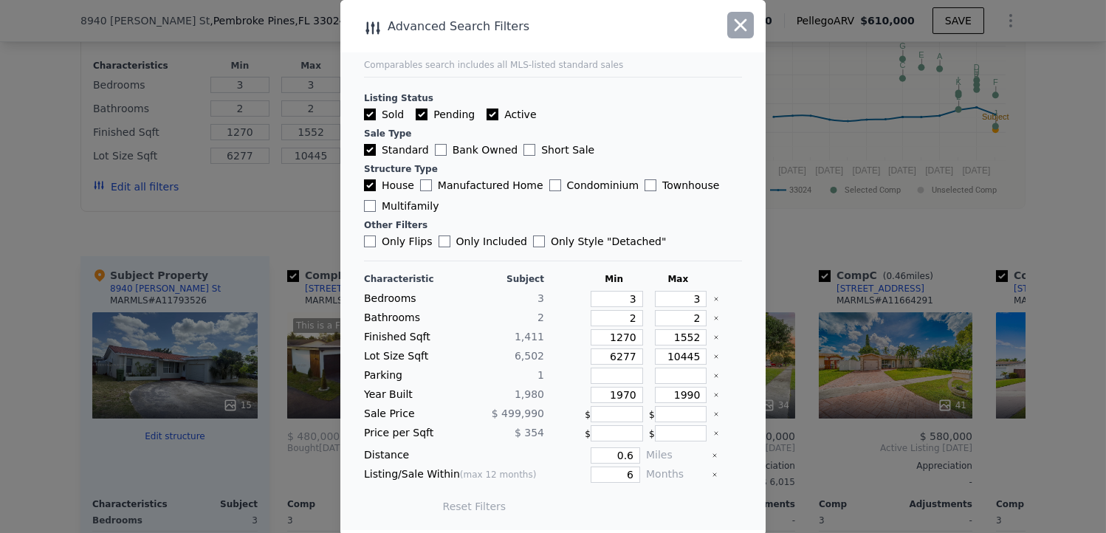
click at [741, 19] on icon "button" at bounding box center [740, 25] width 21 height 21
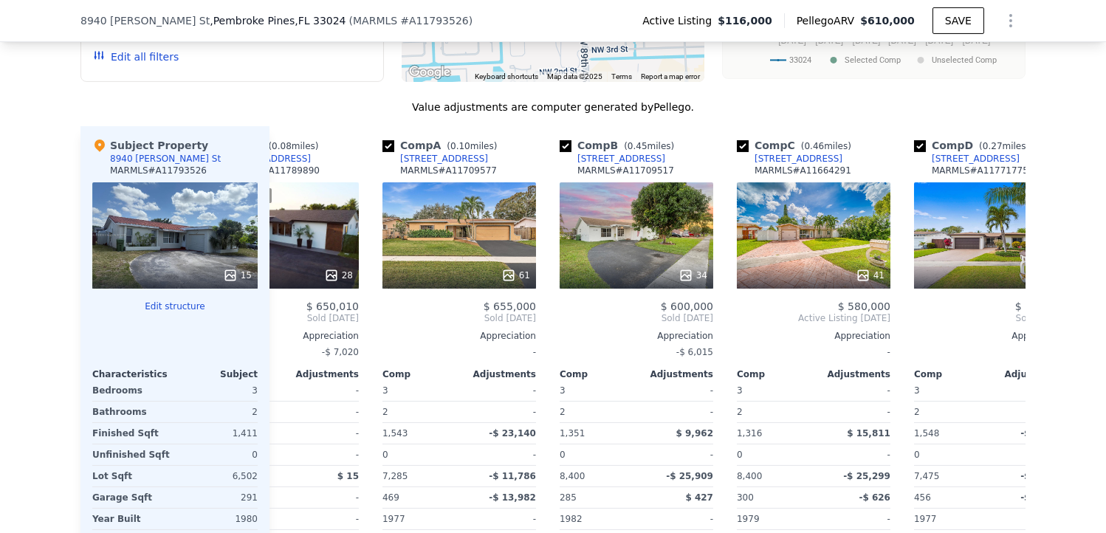
scroll to position [0, 86]
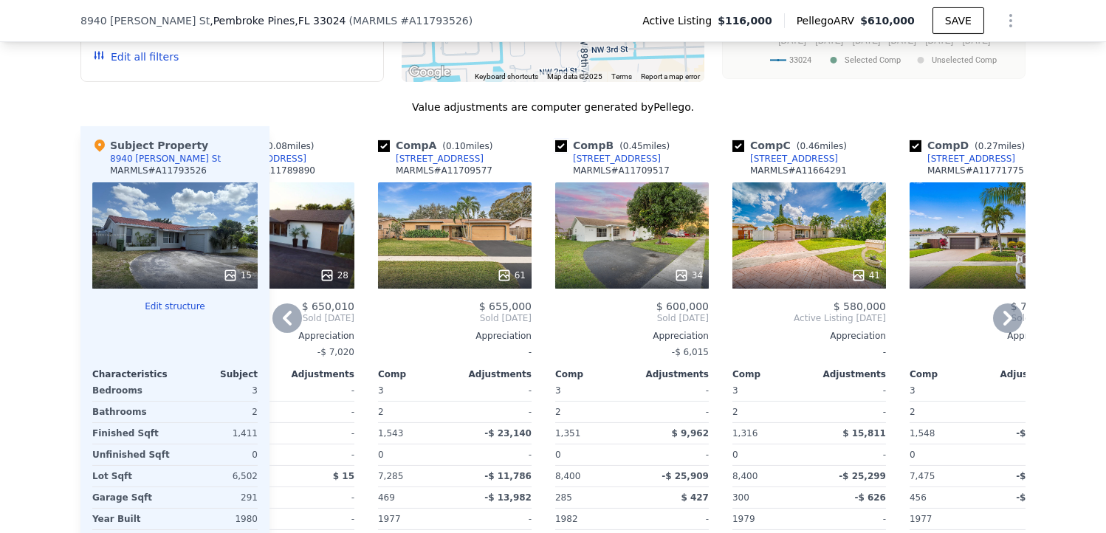
click at [557, 144] on input "checkbox" at bounding box center [561, 146] width 12 height 12
checkbox input "false"
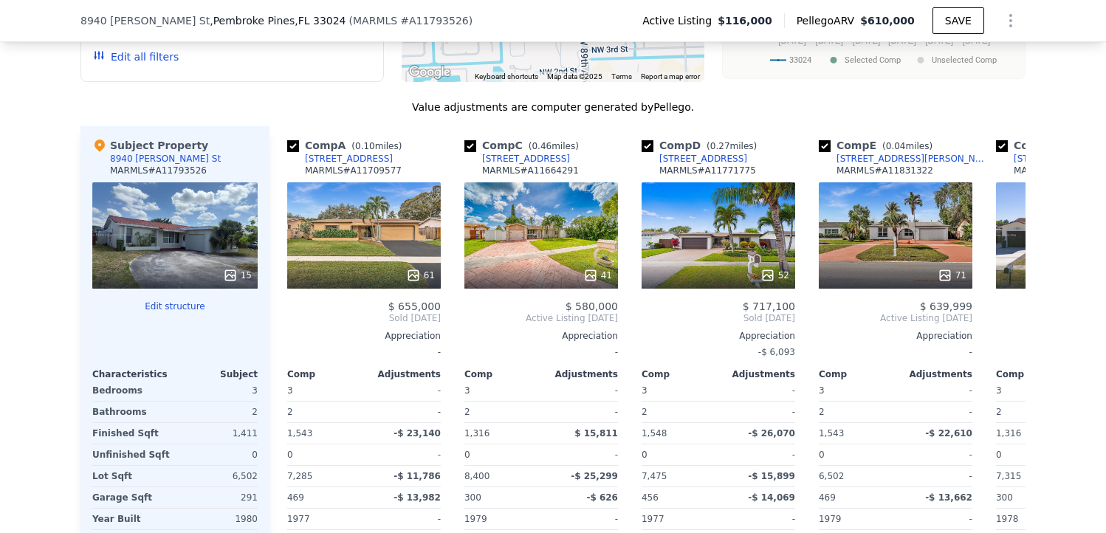
scroll to position [0, 179]
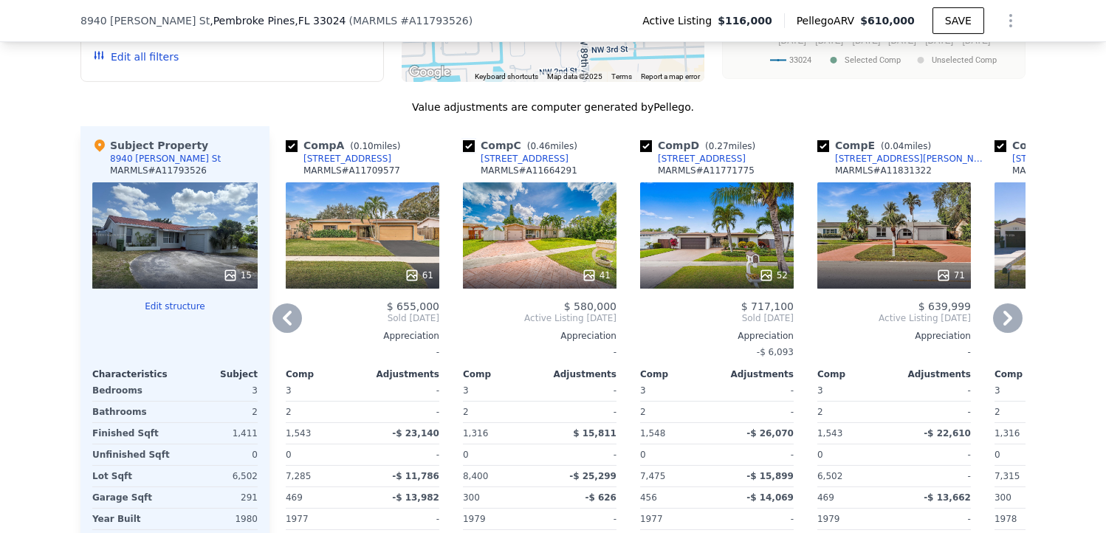
click at [463, 145] on input "checkbox" at bounding box center [469, 146] width 12 height 12
checkbox input "false"
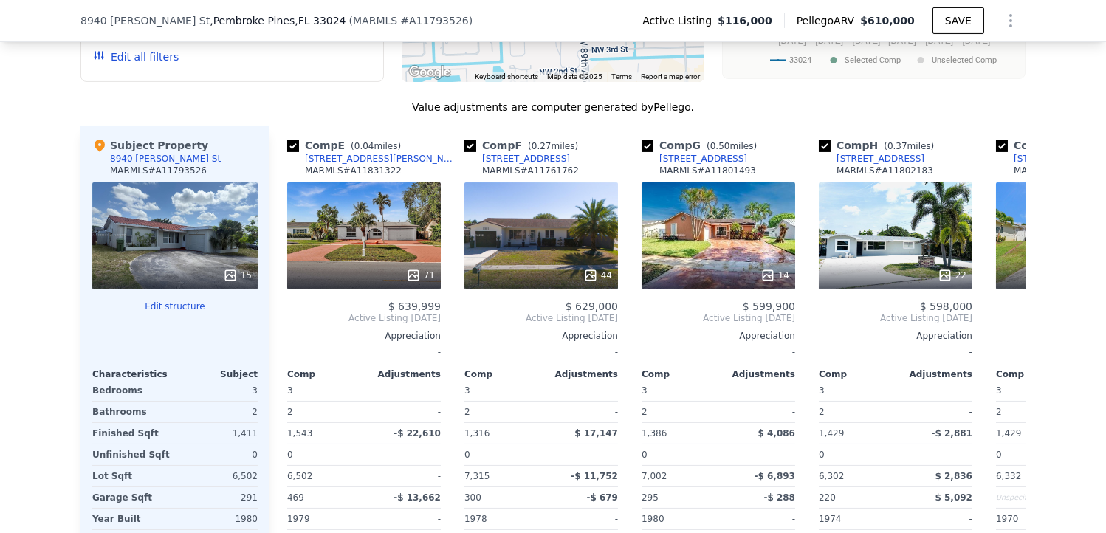
scroll to position [0, 543]
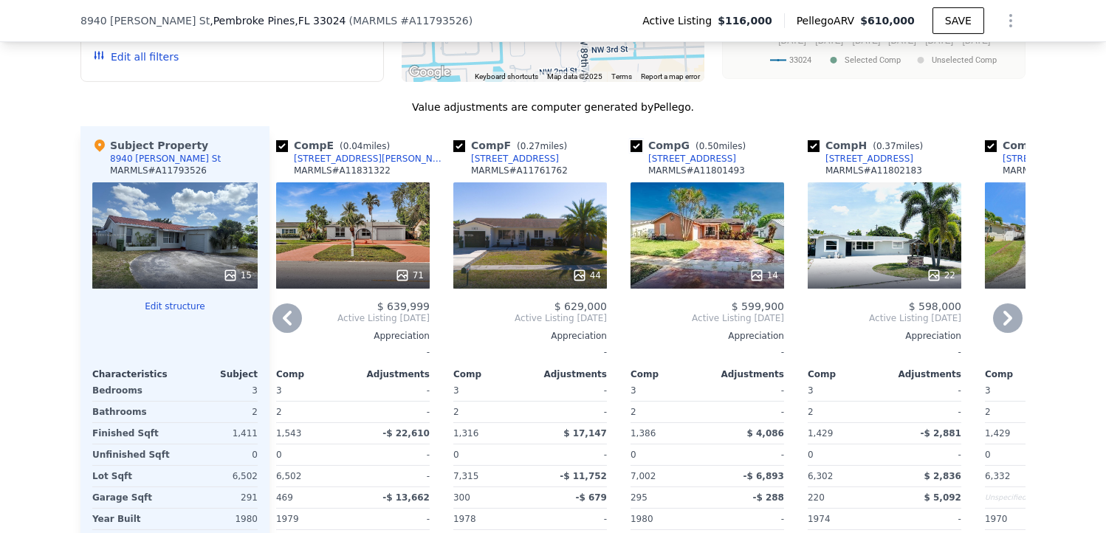
click at [631, 140] on input "checkbox" at bounding box center [637, 146] width 12 height 12
checkbox input "false"
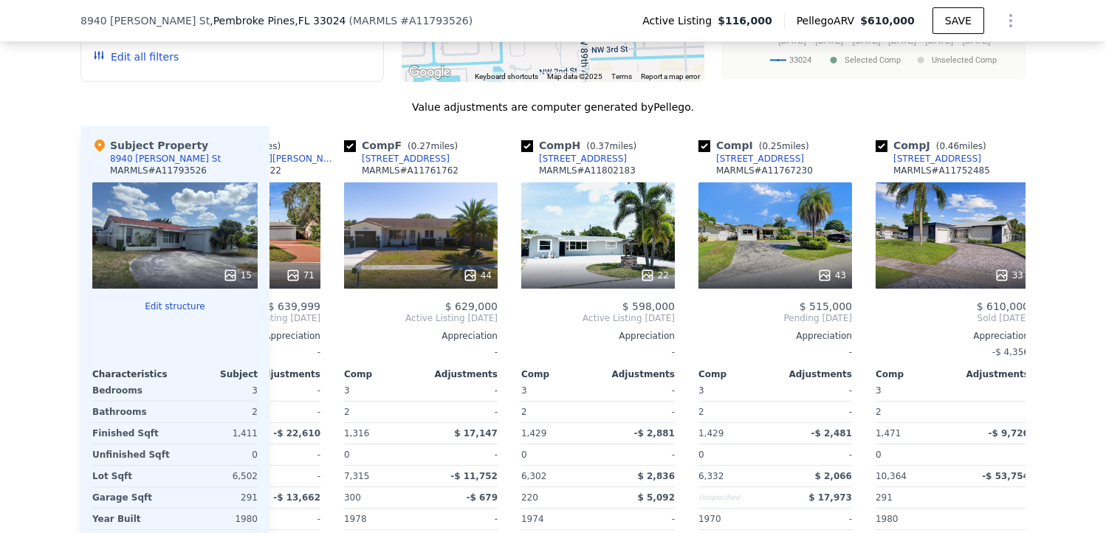
scroll to position [0, 653]
click at [521, 140] on input "checkbox" at bounding box center [527, 146] width 12 height 12
checkbox input "false"
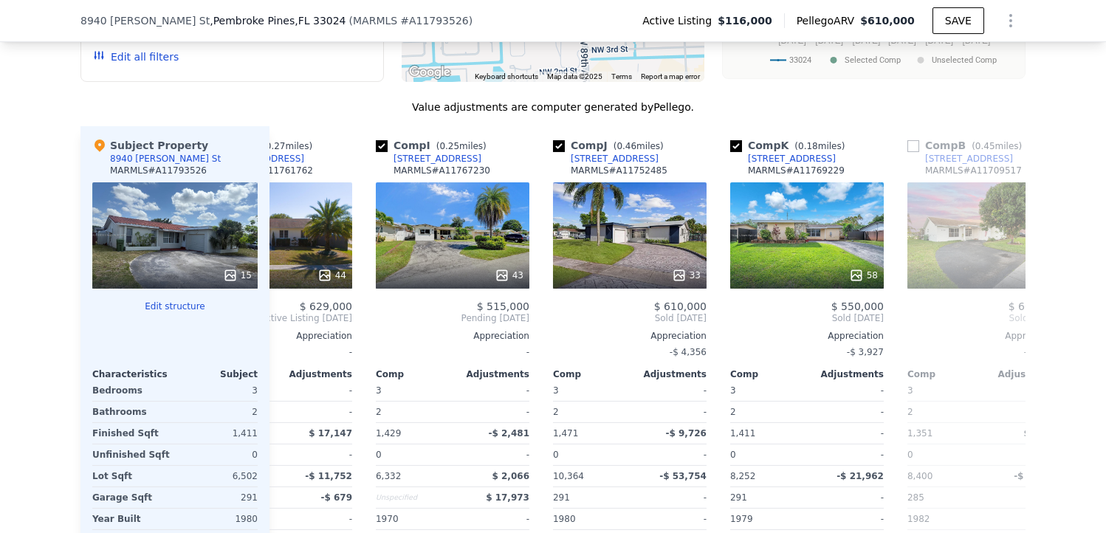
scroll to position [0, 798]
click at [553, 141] on input "checkbox" at bounding box center [559, 146] width 12 height 12
checkbox input "false"
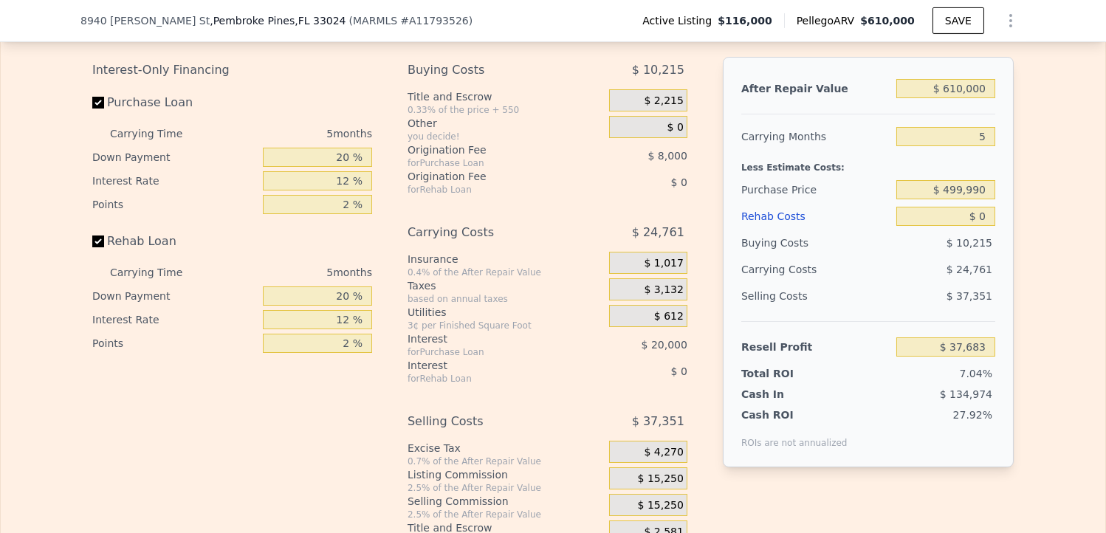
scroll to position [2530, 0]
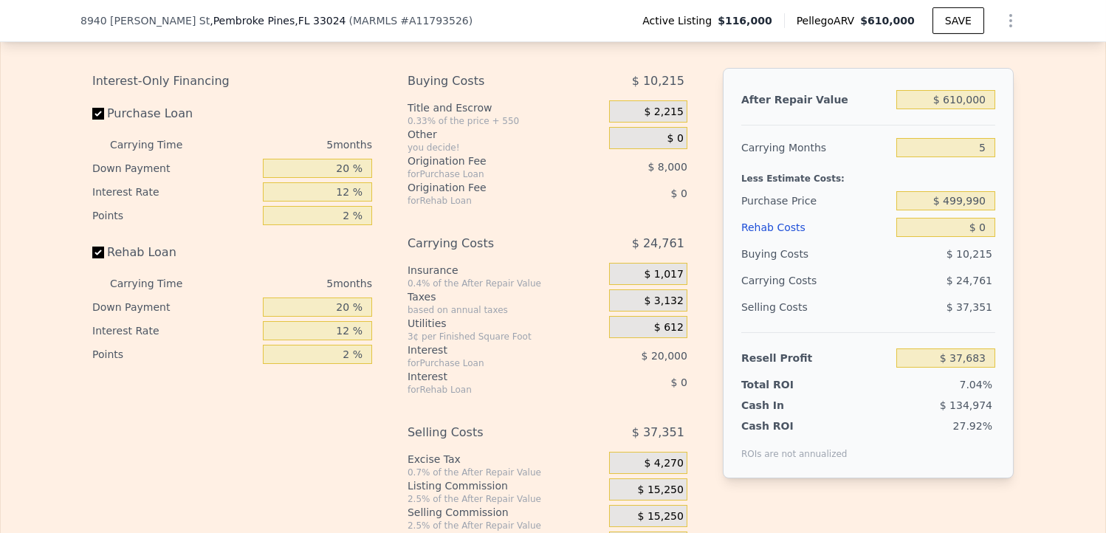
click at [643, 114] on div "$ 2,215" at bounding box center [648, 111] width 78 height 22
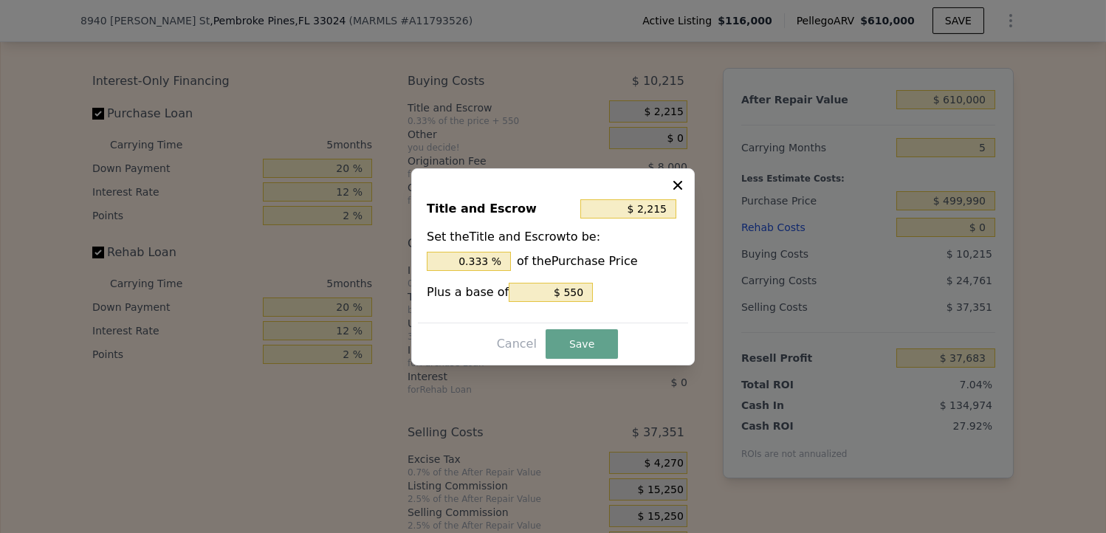
click at [677, 188] on icon at bounding box center [678, 185] width 15 height 15
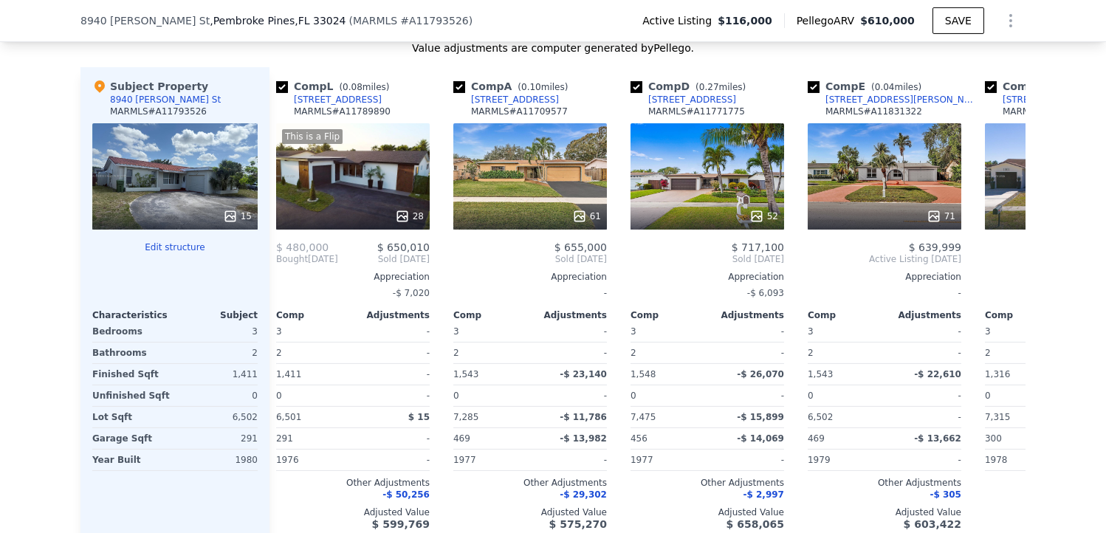
scroll to position [0, 10]
